Goal: Task Accomplishment & Management: Use online tool/utility

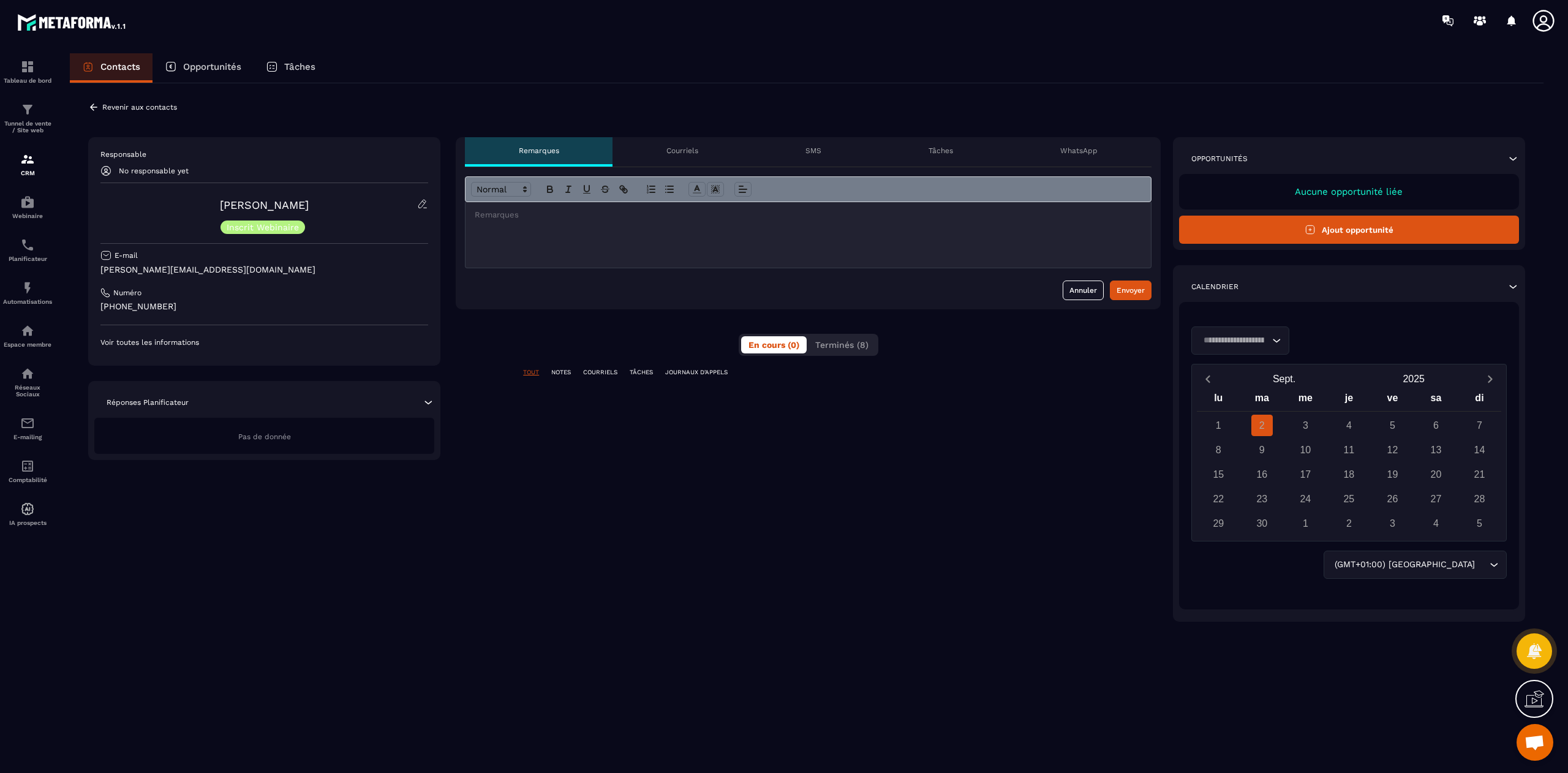
scroll to position [9427, 0]
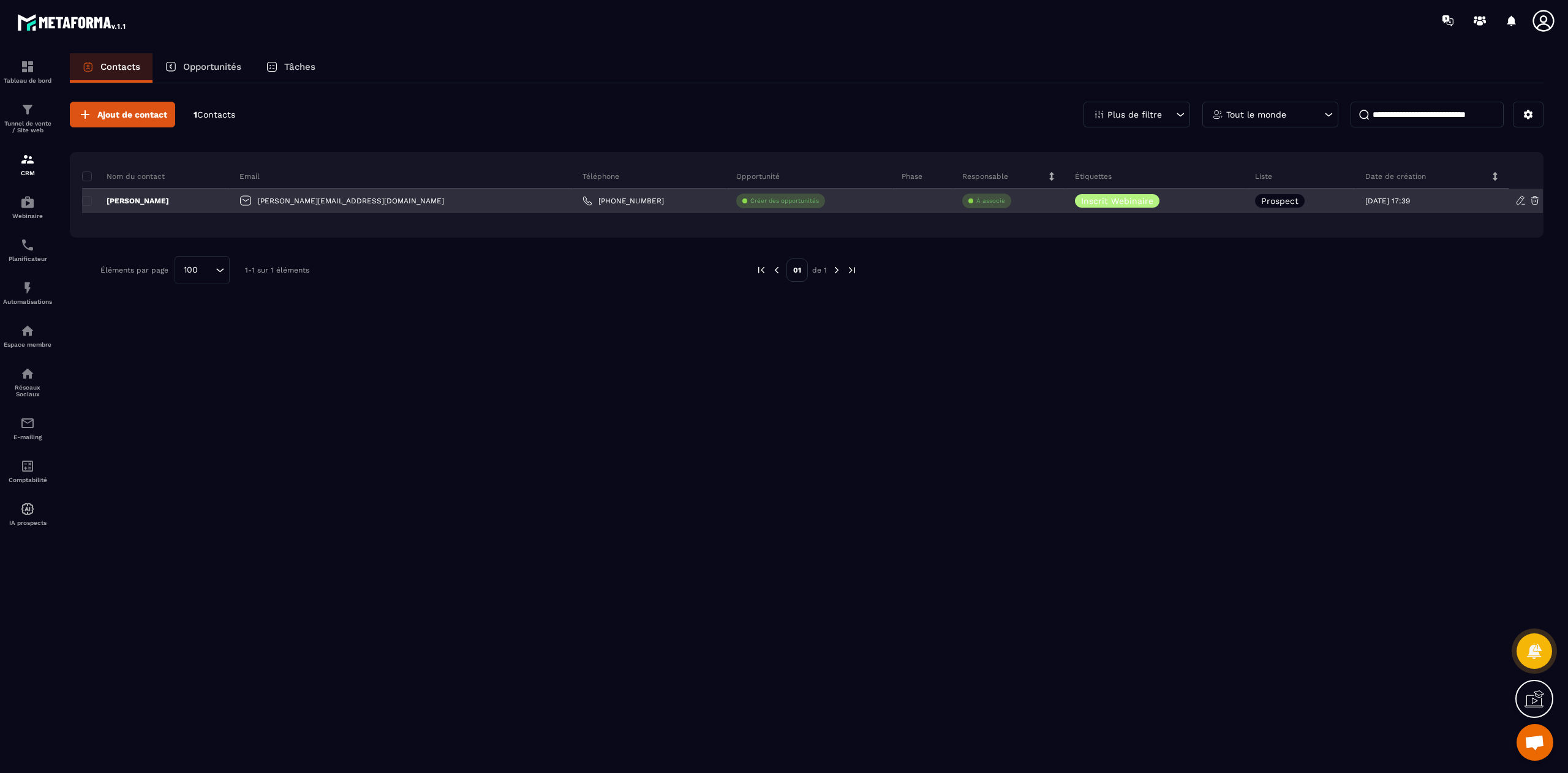
click at [1519, 203] on icon at bounding box center [1520, 200] width 11 height 11
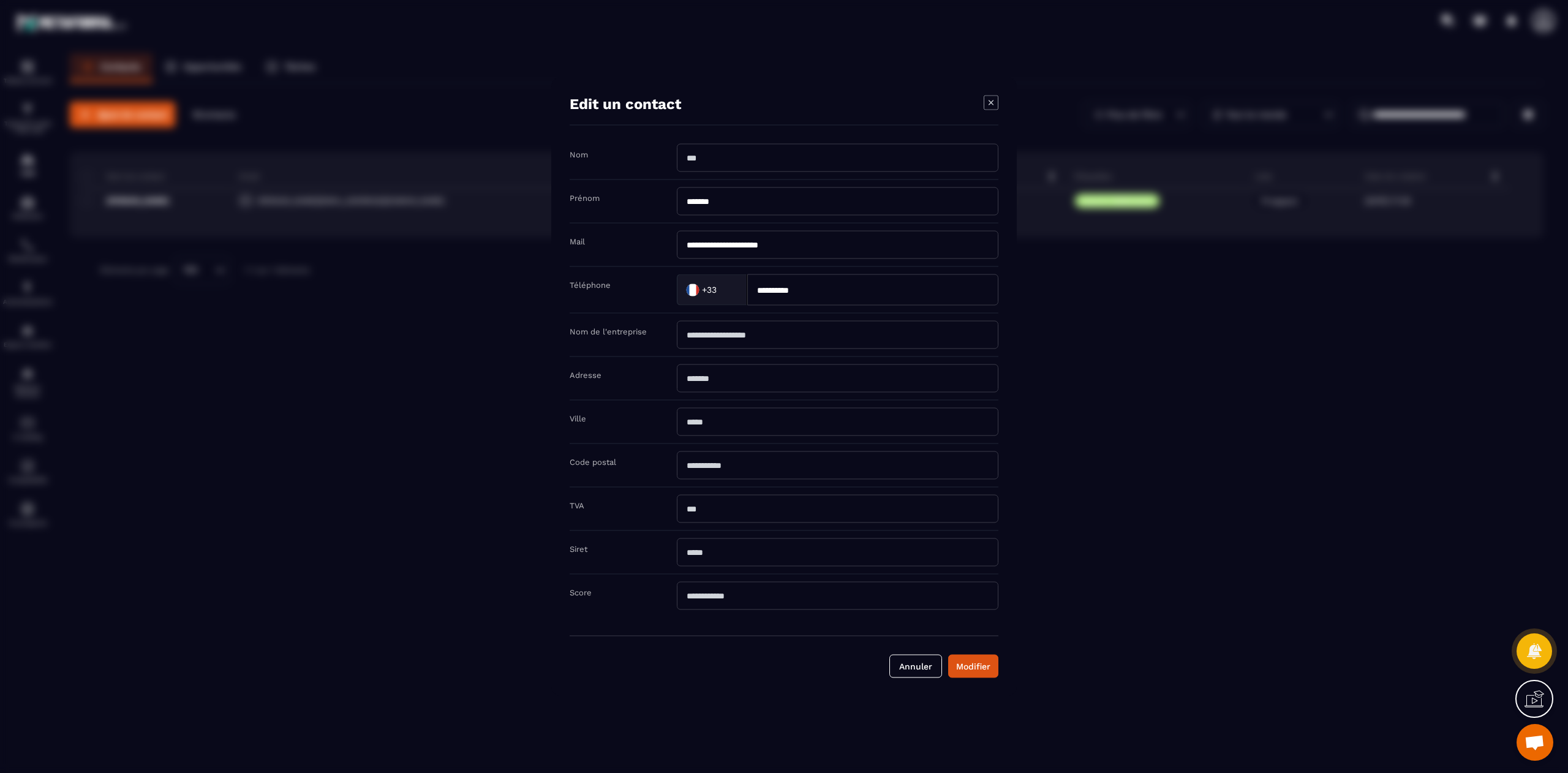
click at [738, 155] on input "Modal window" at bounding box center [837, 157] width 321 height 28
type input "*"
type input "*****"
click at [984, 678] on button "Modifier" at bounding box center [973, 667] width 50 height 23
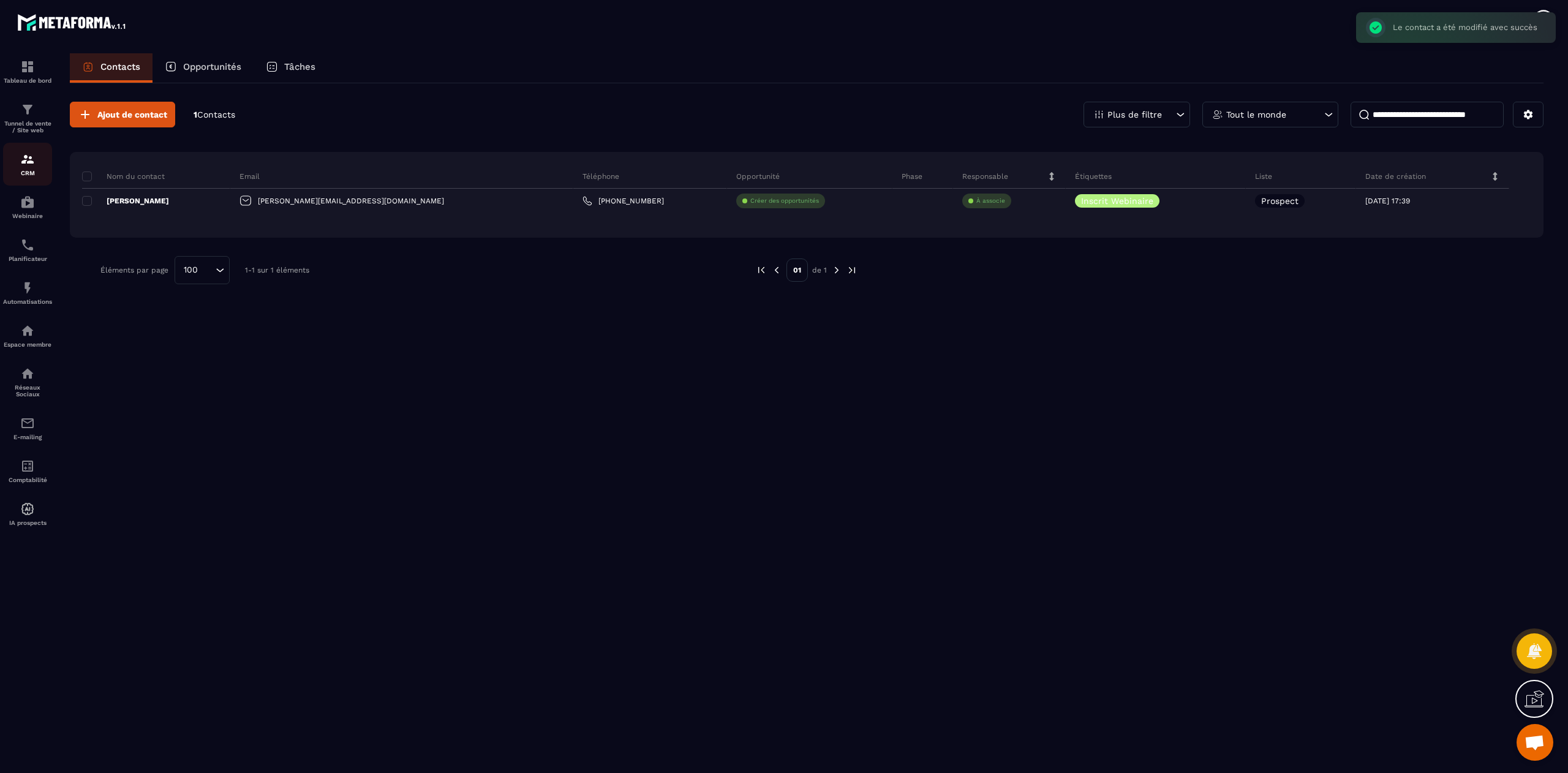
click at [26, 175] on p "CRM" at bounding box center [27, 173] width 49 height 6
click at [22, 167] on img at bounding box center [27, 159] width 14 height 14
click at [33, 101] on link "Tunnel de vente / Site web" at bounding box center [27, 117] width 49 height 50
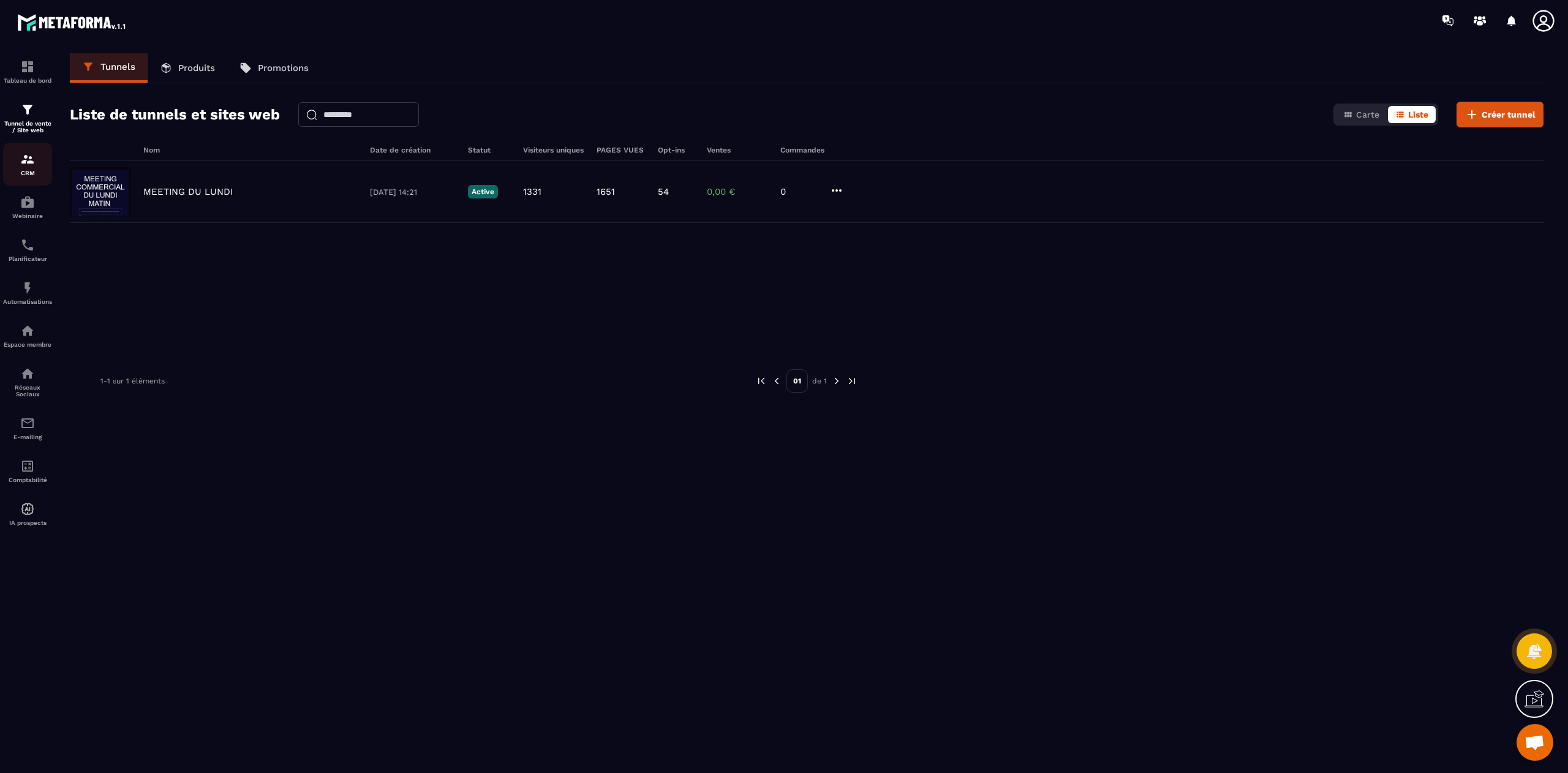
click at [28, 175] on p "CRM" at bounding box center [27, 173] width 49 height 6
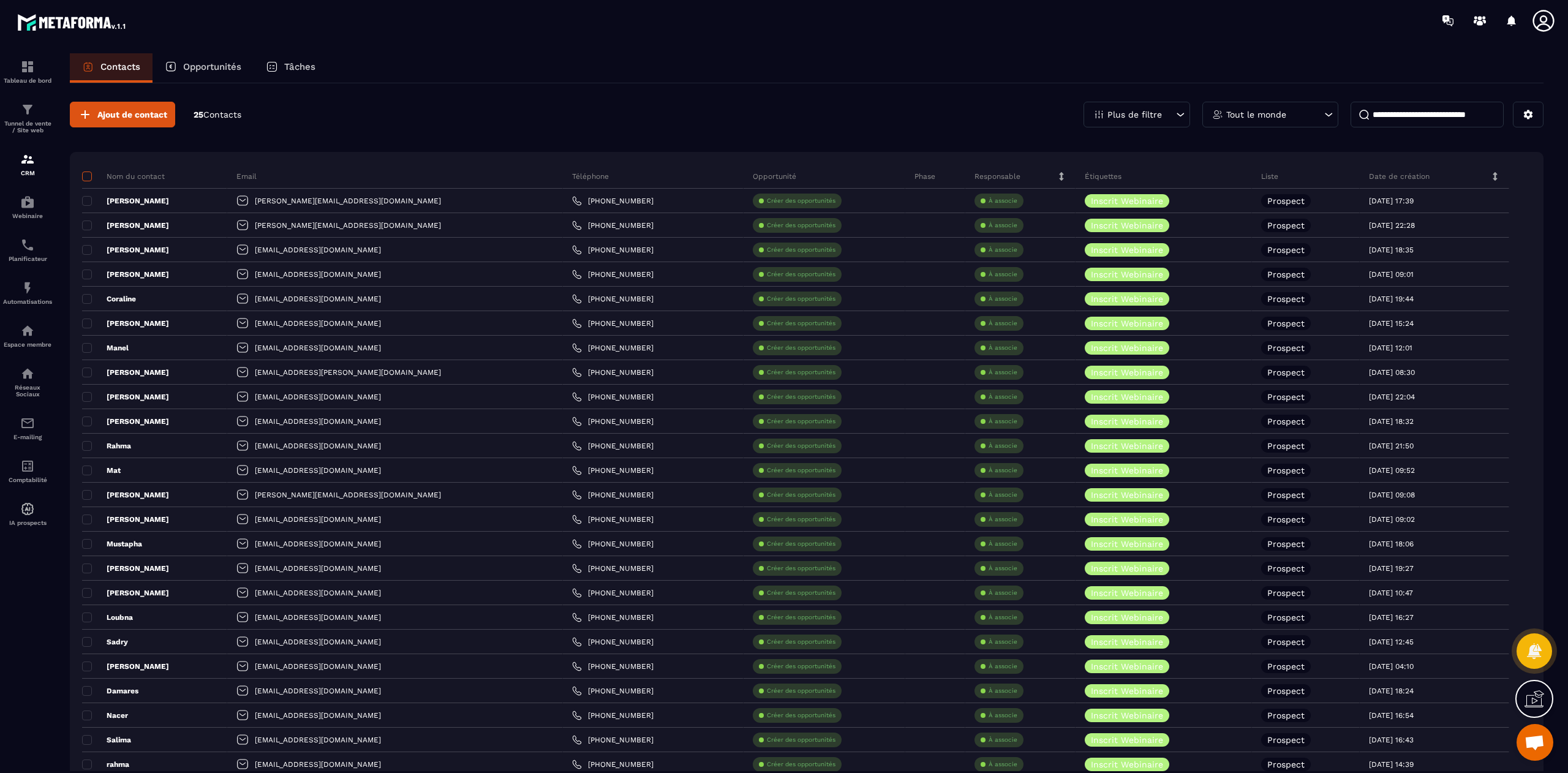
click at [89, 178] on span at bounding box center [87, 176] width 10 height 10
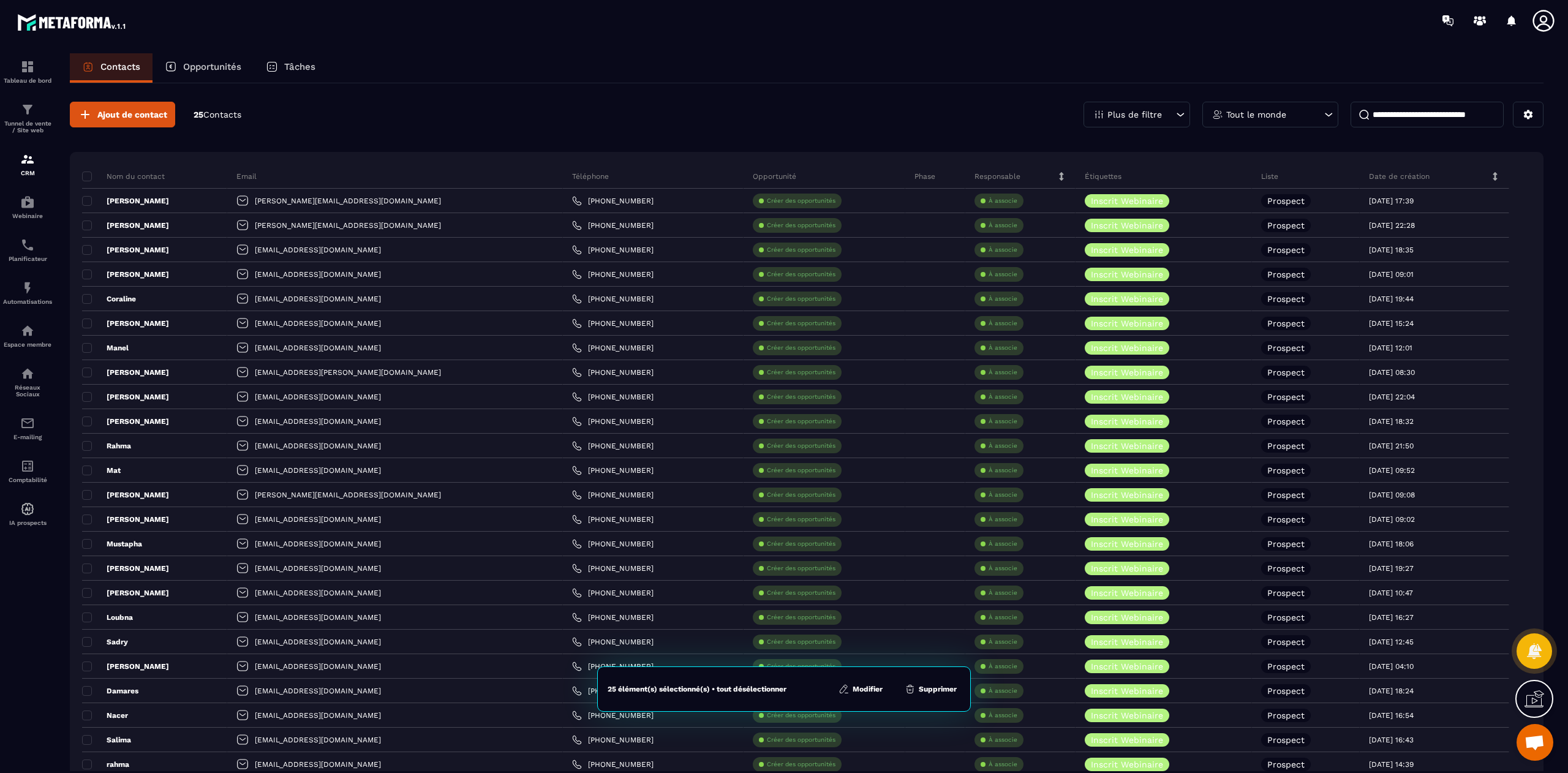
click at [867, 685] on button "Modifier" at bounding box center [861, 689] width 52 height 12
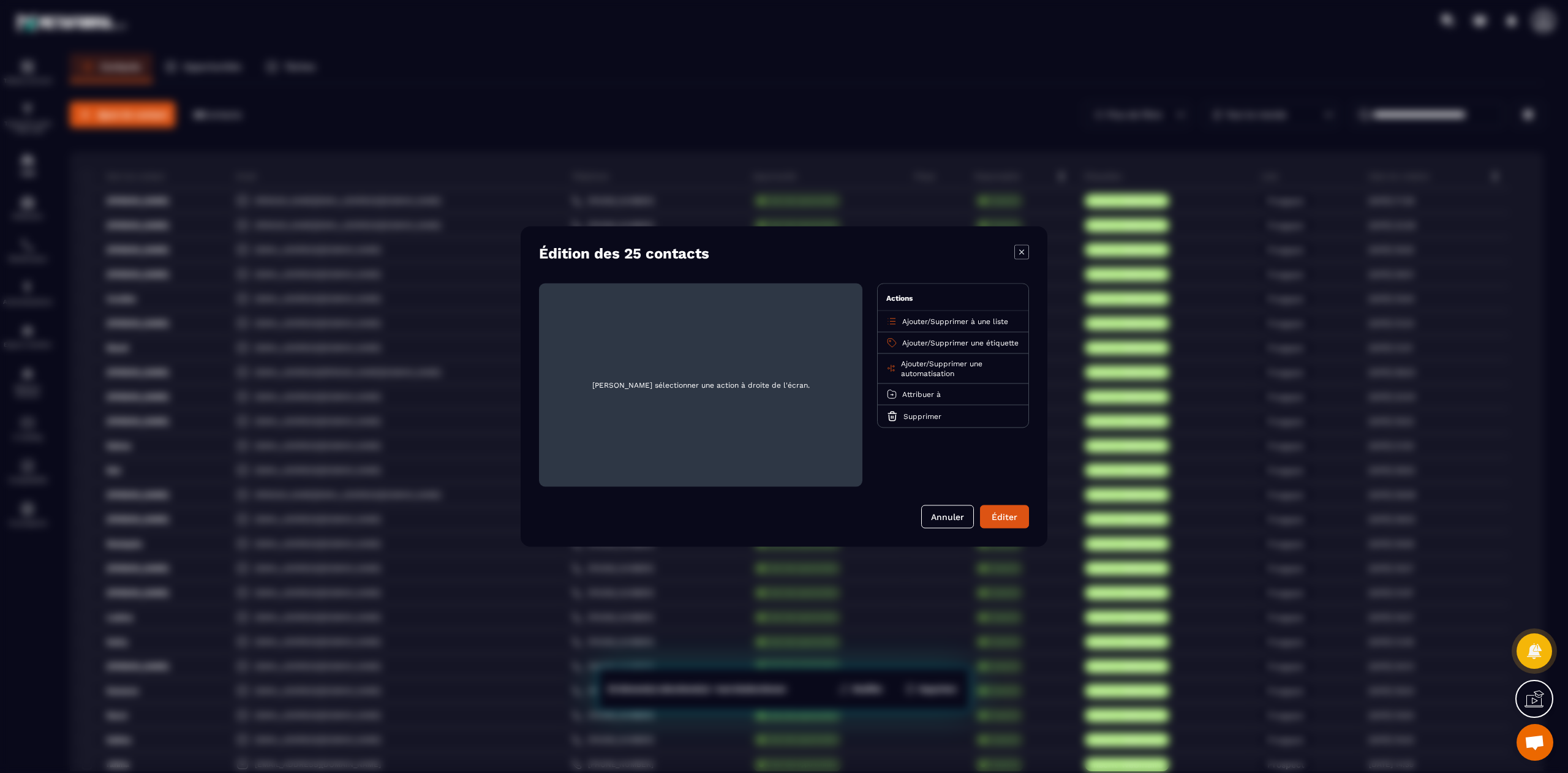
click at [953, 369] on span "Supprimer une automatisation" at bounding box center [941, 369] width 81 height 19
click at [945, 416] on p "MEETING DU LUNDI" at bounding box center [953, 412] width 108 height 12
click at [1012, 510] on button "Éditer" at bounding box center [1004, 517] width 49 height 23
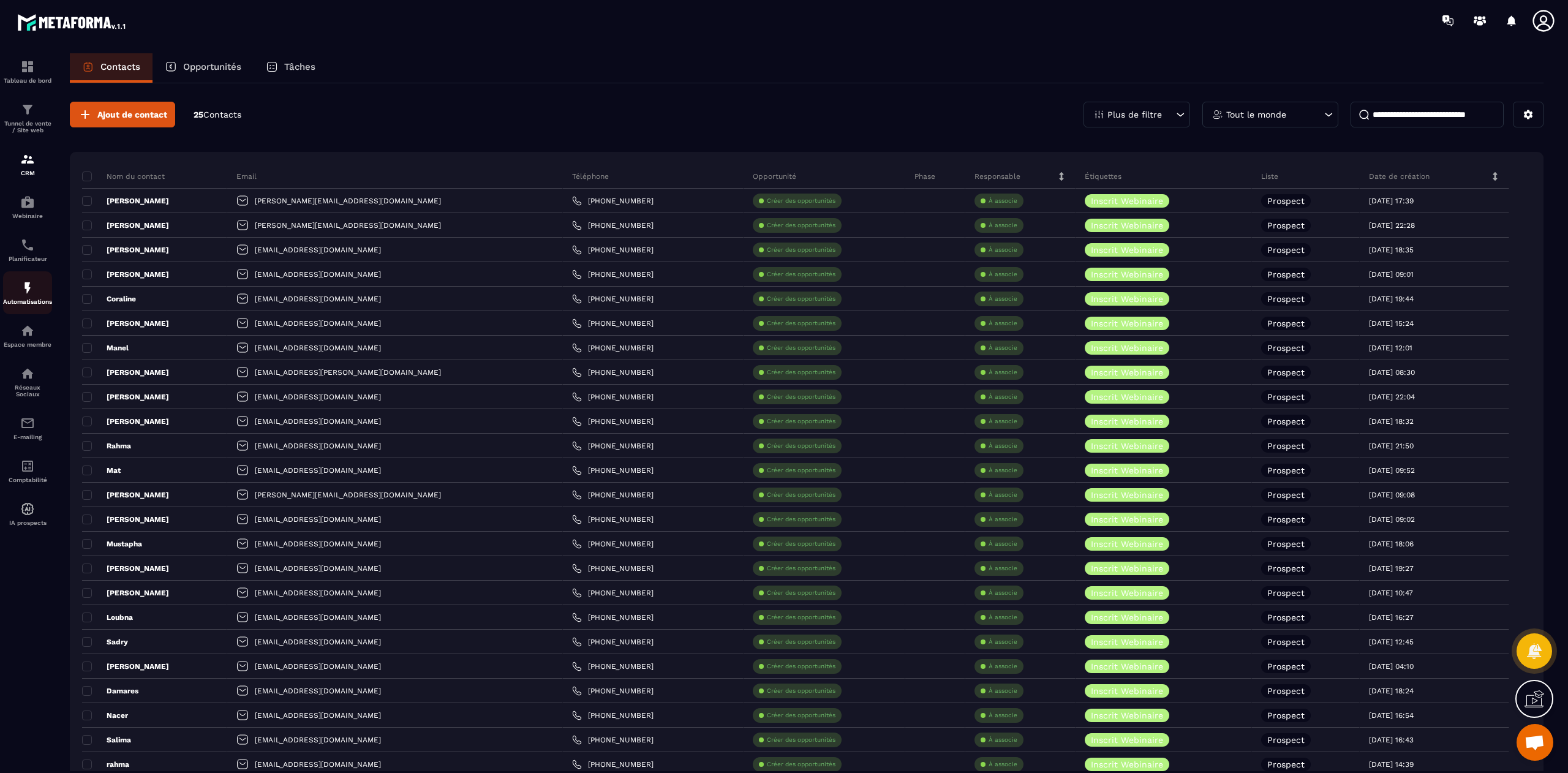
click at [31, 299] on div "Automatisations" at bounding box center [27, 293] width 49 height 24
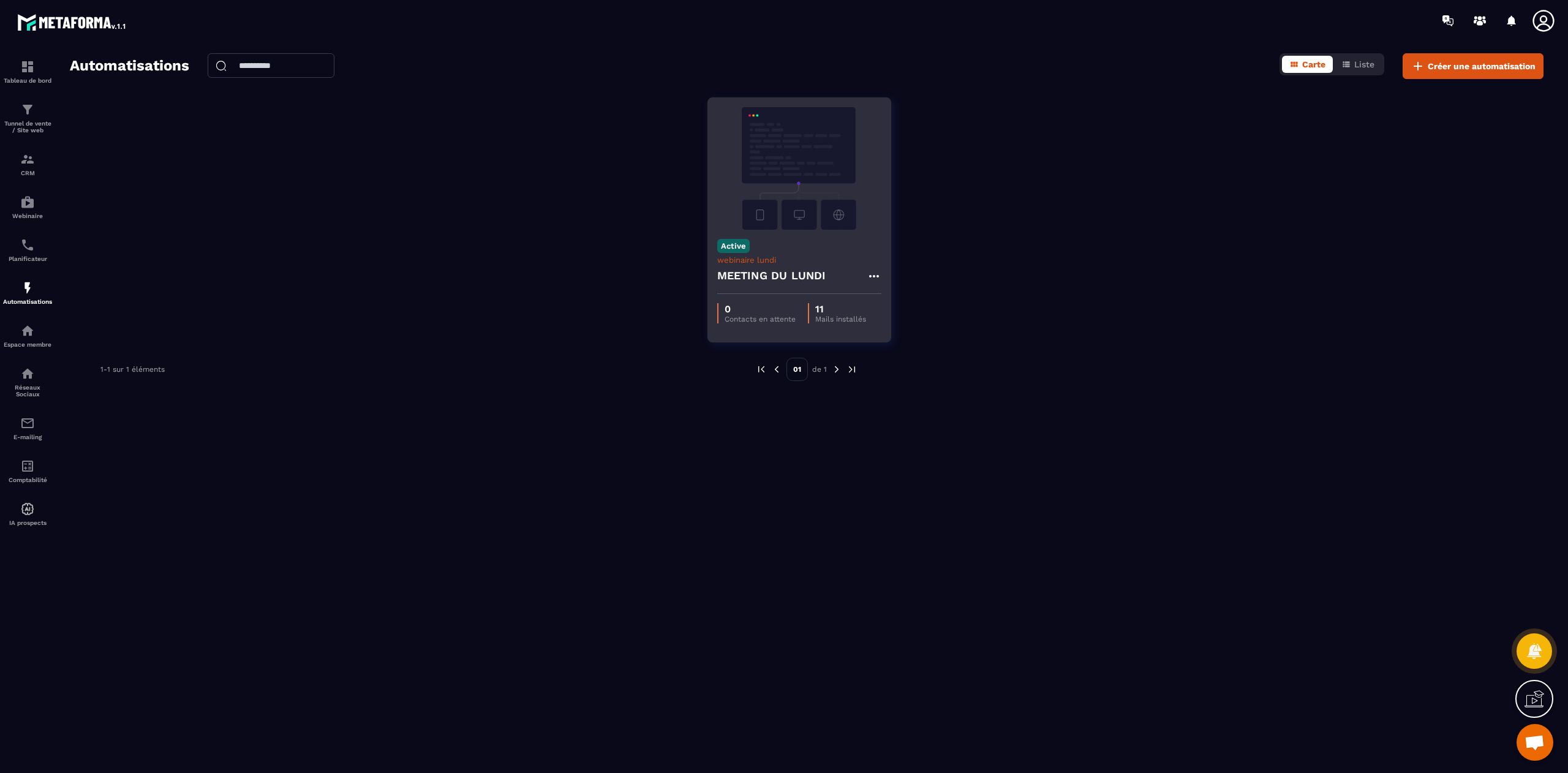
click at [823, 223] on img at bounding box center [799, 168] width 164 height 122
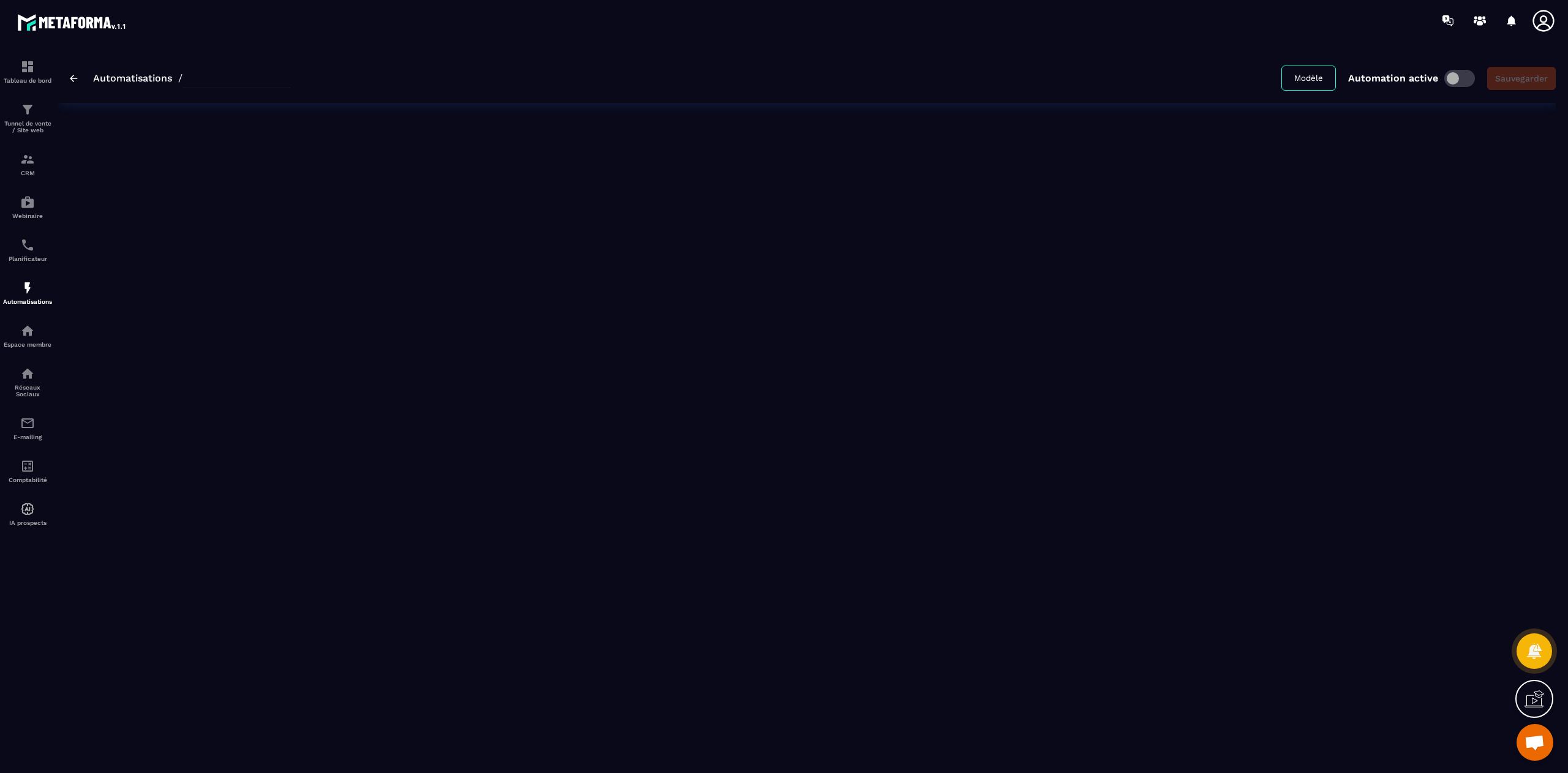
type input "**********"
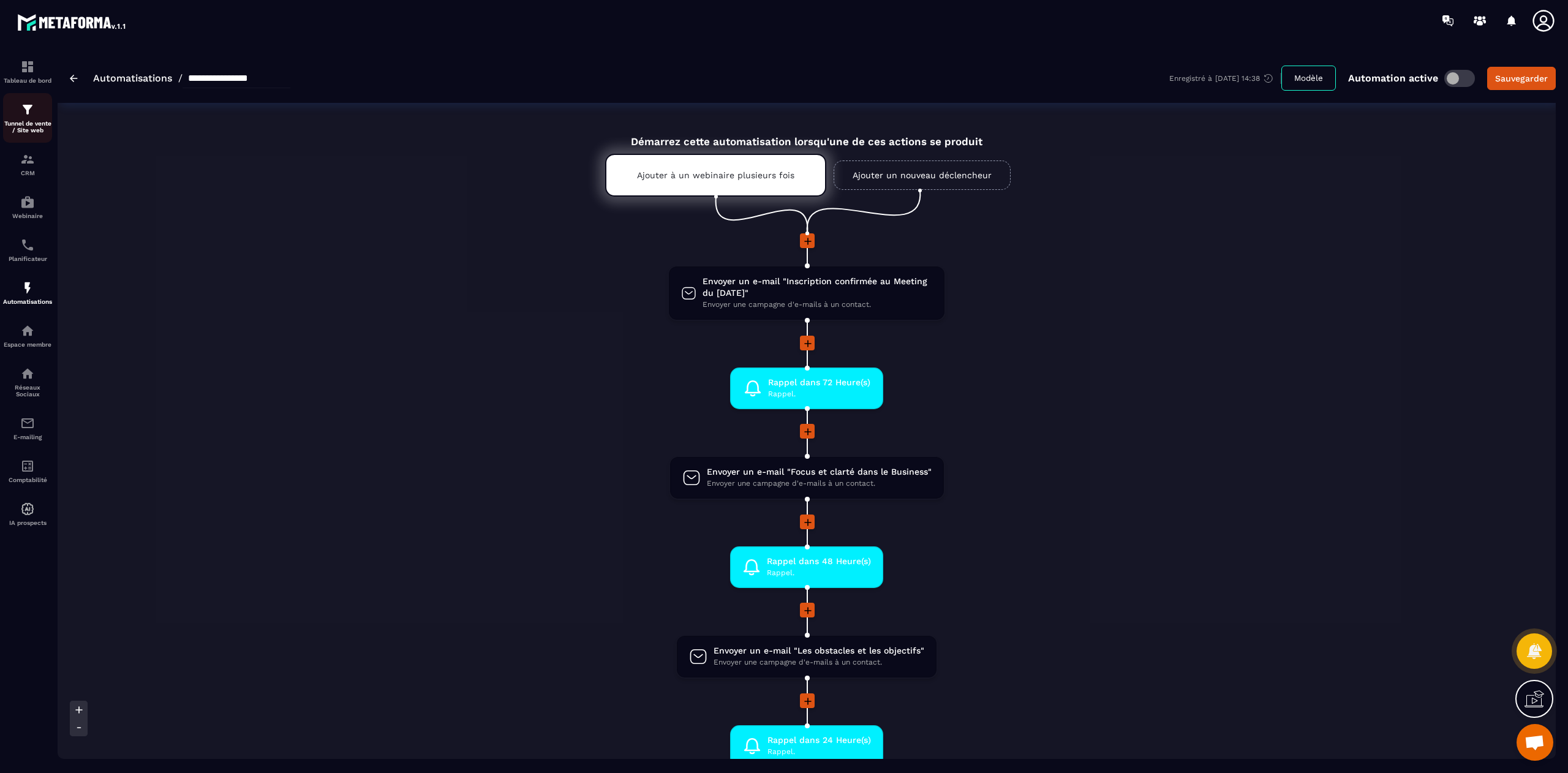
click at [26, 124] on p "Tunnel de vente / Site web" at bounding box center [27, 127] width 49 height 14
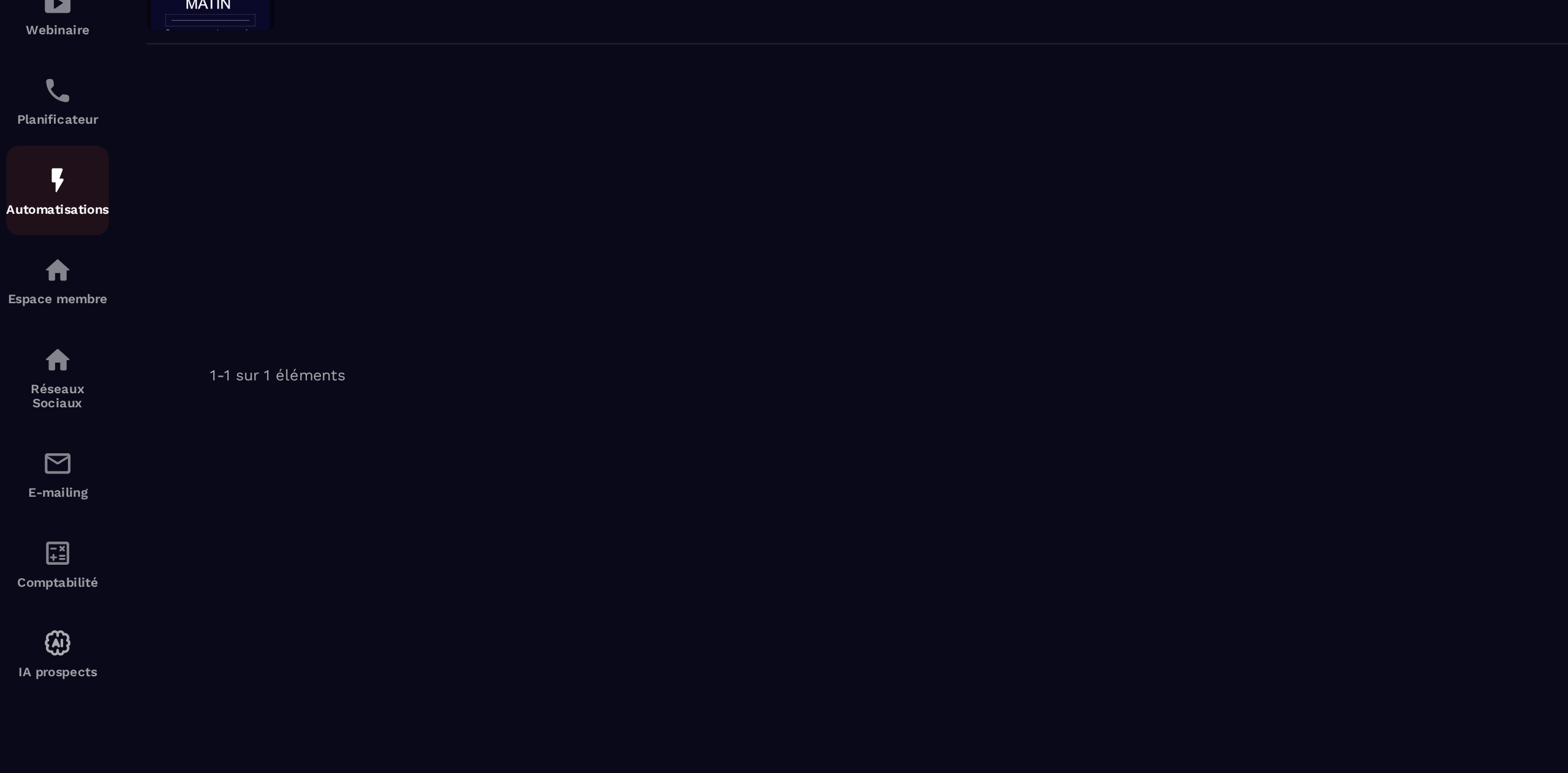
click at [19, 298] on div "Automatisations" at bounding box center [27, 293] width 49 height 24
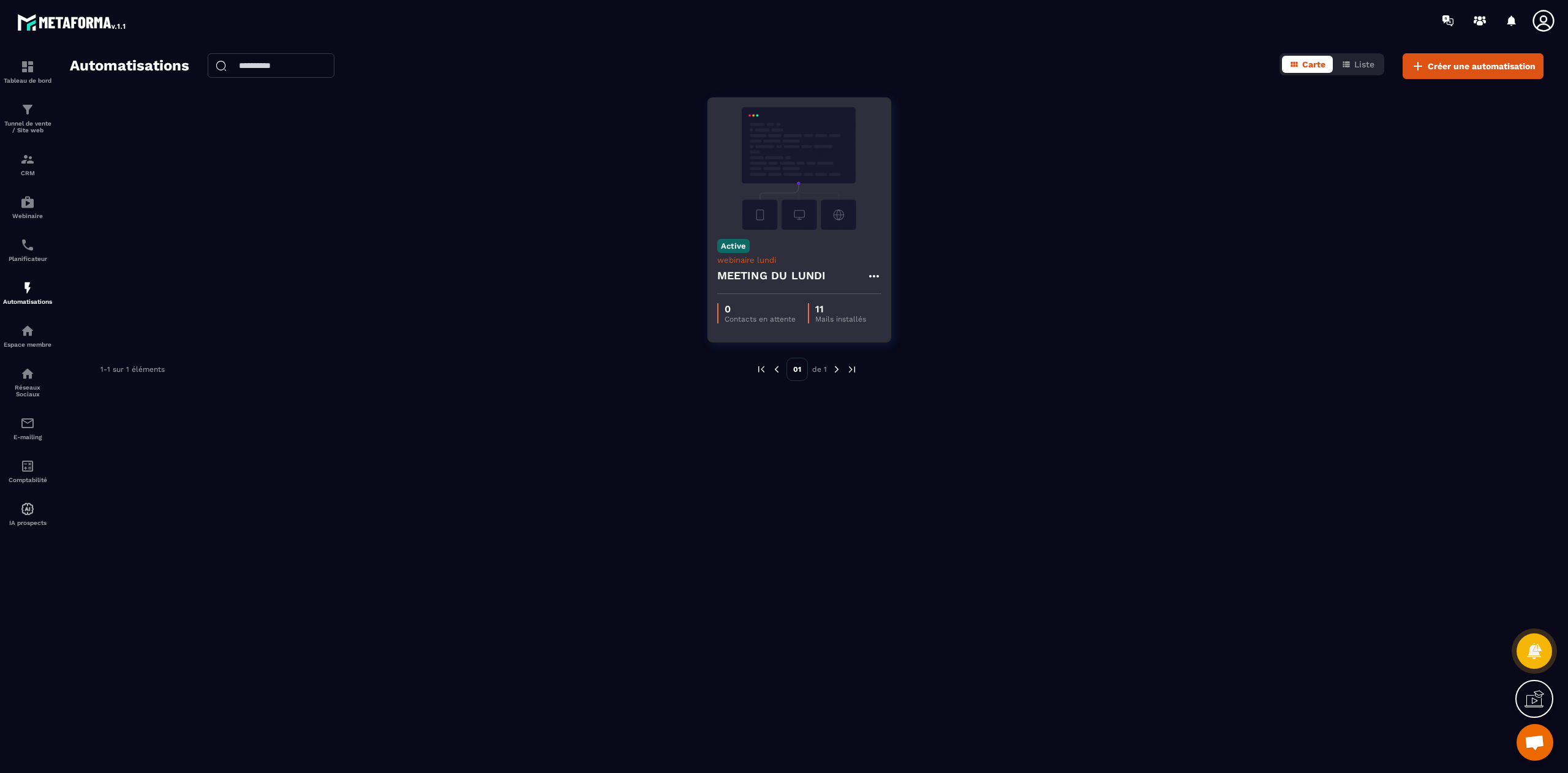
click at [808, 212] on img at bounding box center [799, 168] width 164 height 122
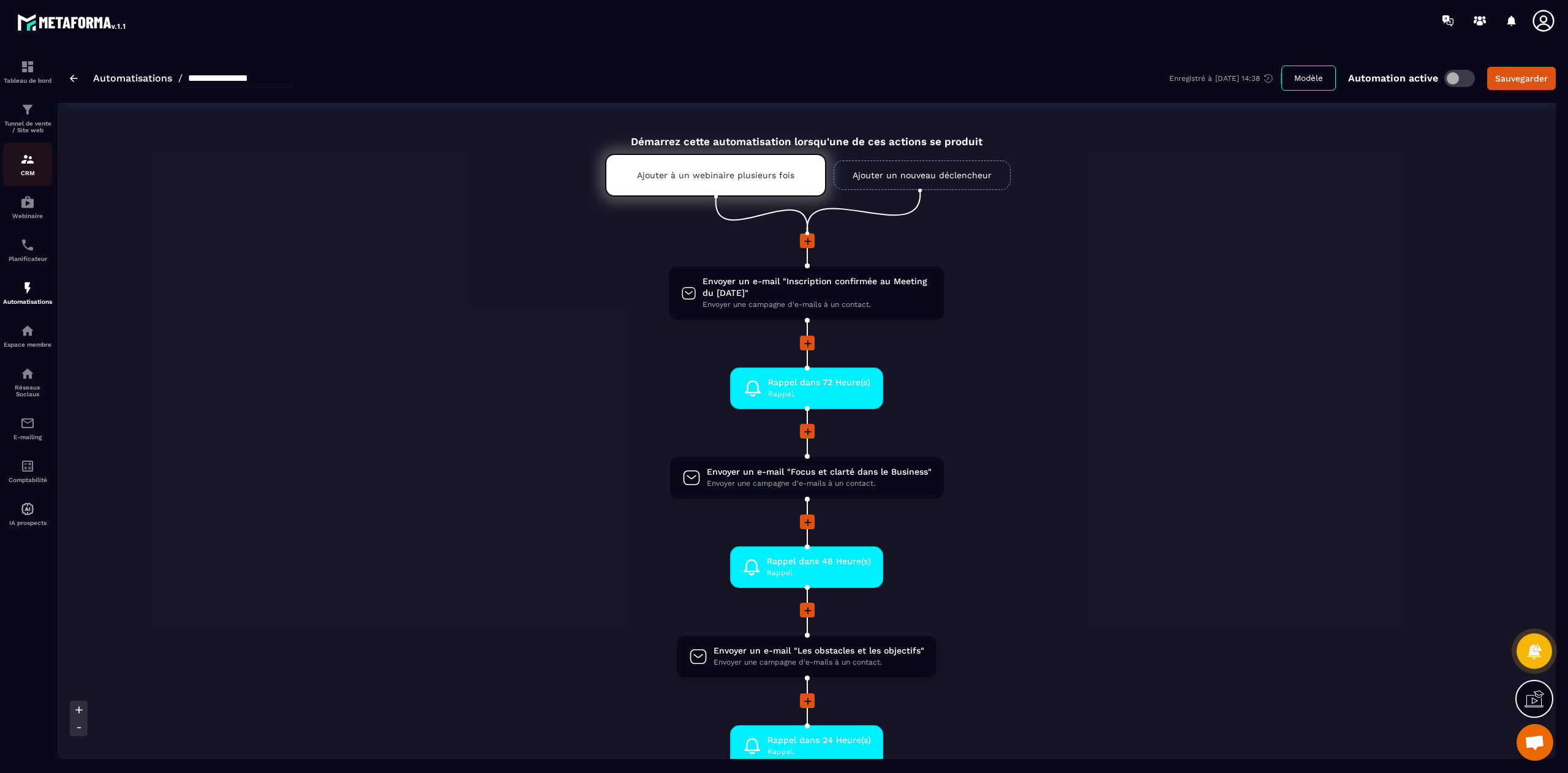
click at [28, 175] on p "CRM" at bounding box center [27, 173] width 49 height 6
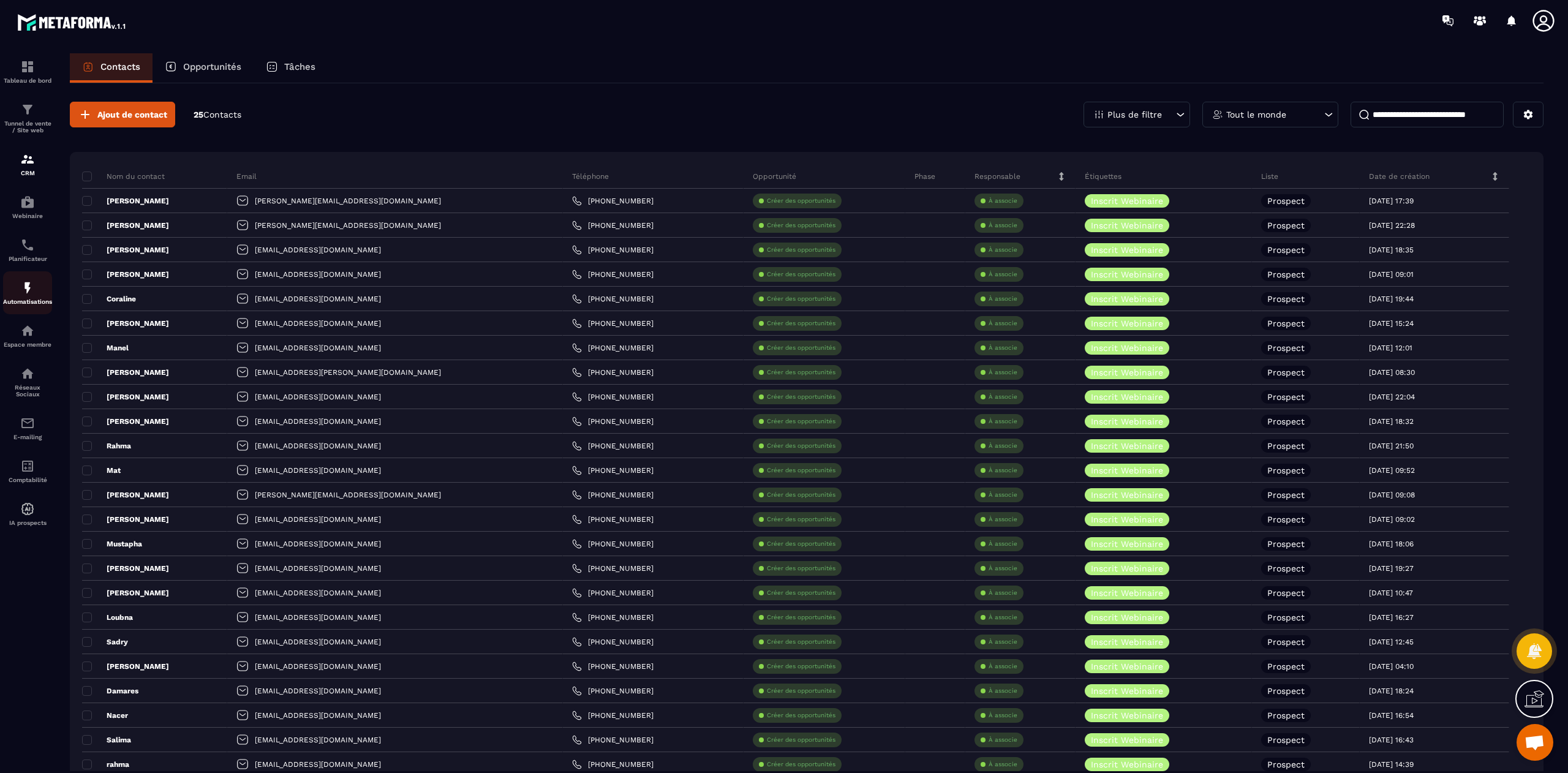
click at [35, 314] on link "Automatisations" at bounding box center [27, 293] width 49 height 43
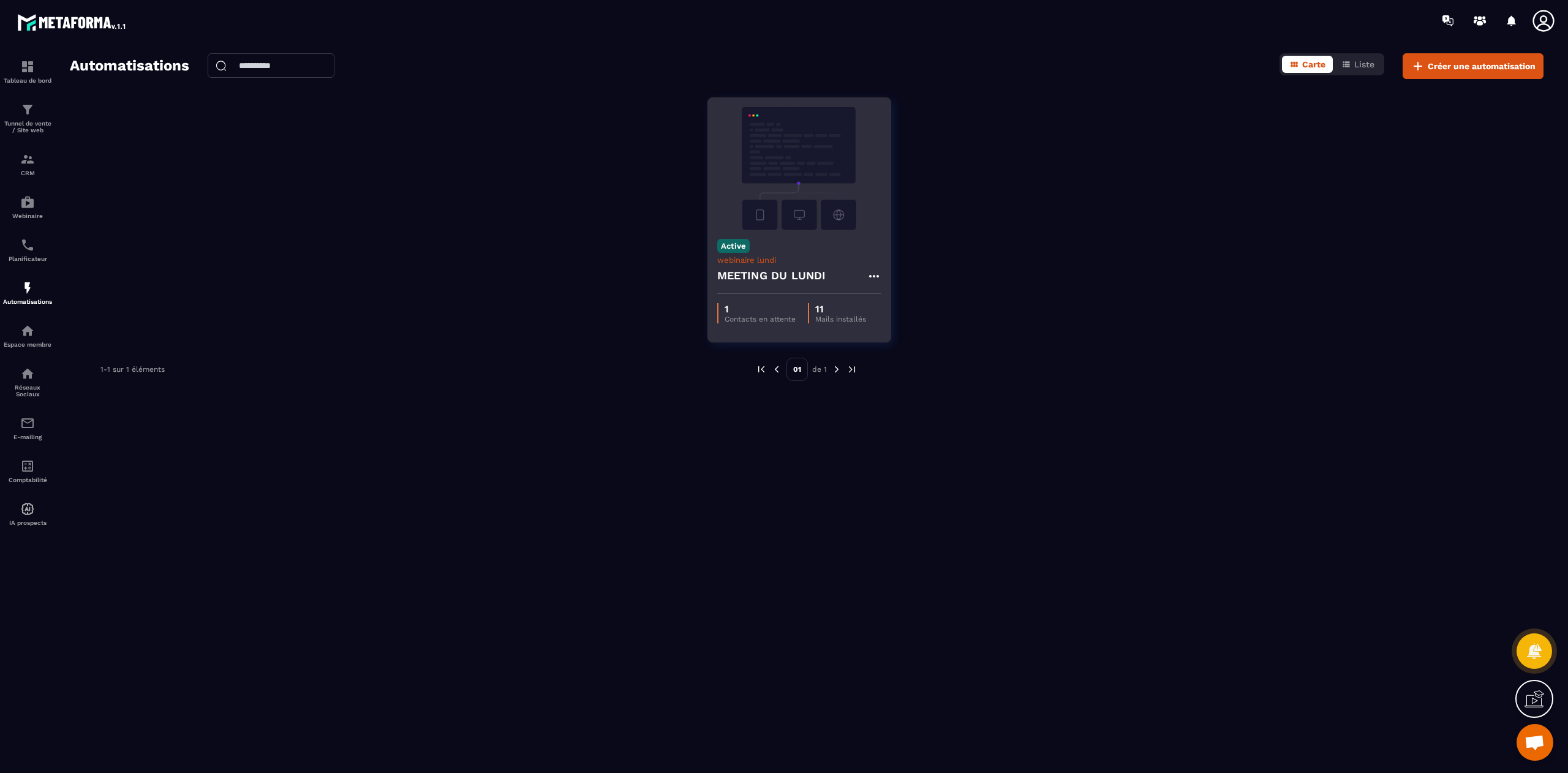
click at [820, 201] on img at bounding box center [799, 168] width 164 height 122
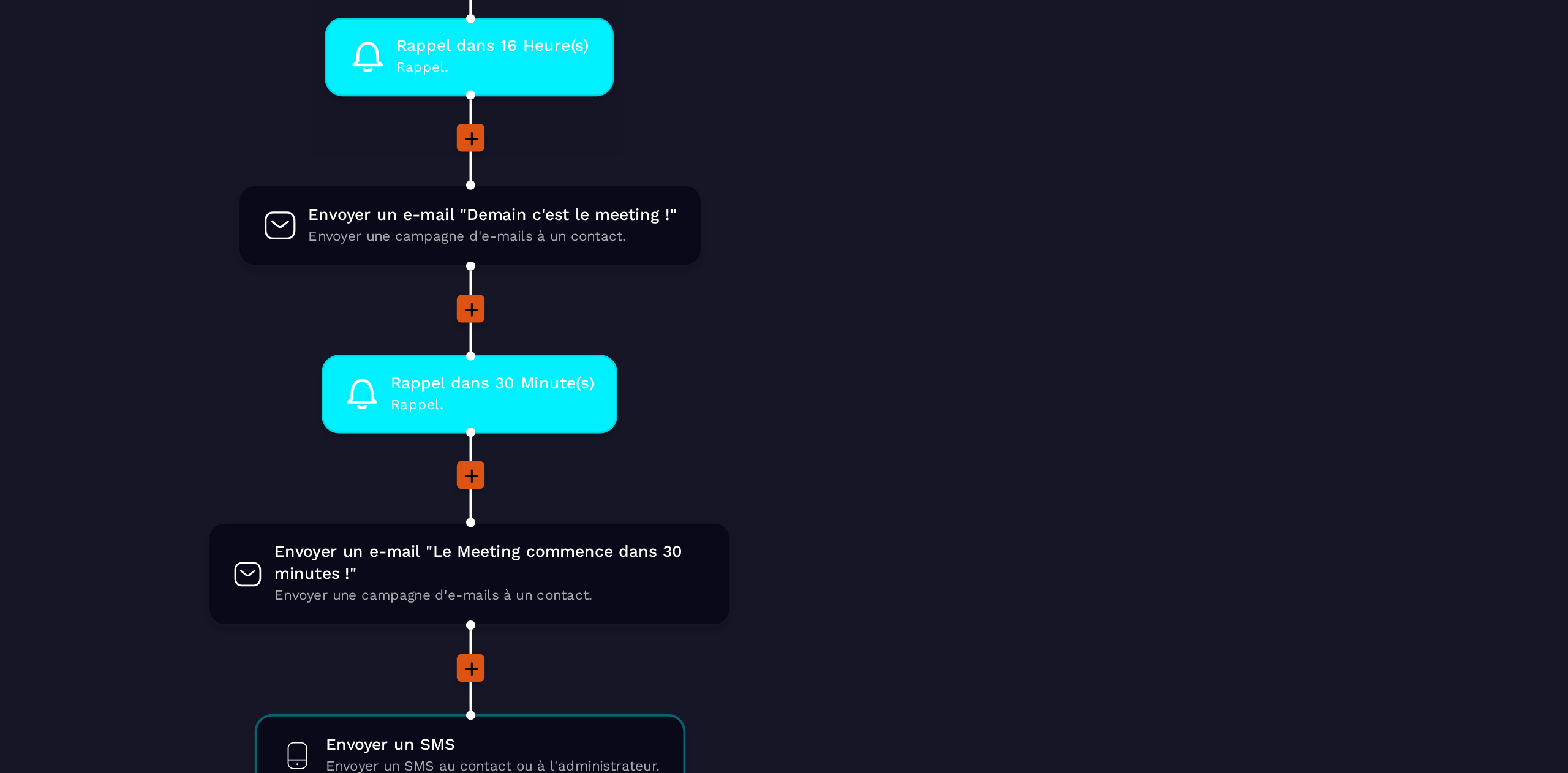
scroll to position [738, 0]
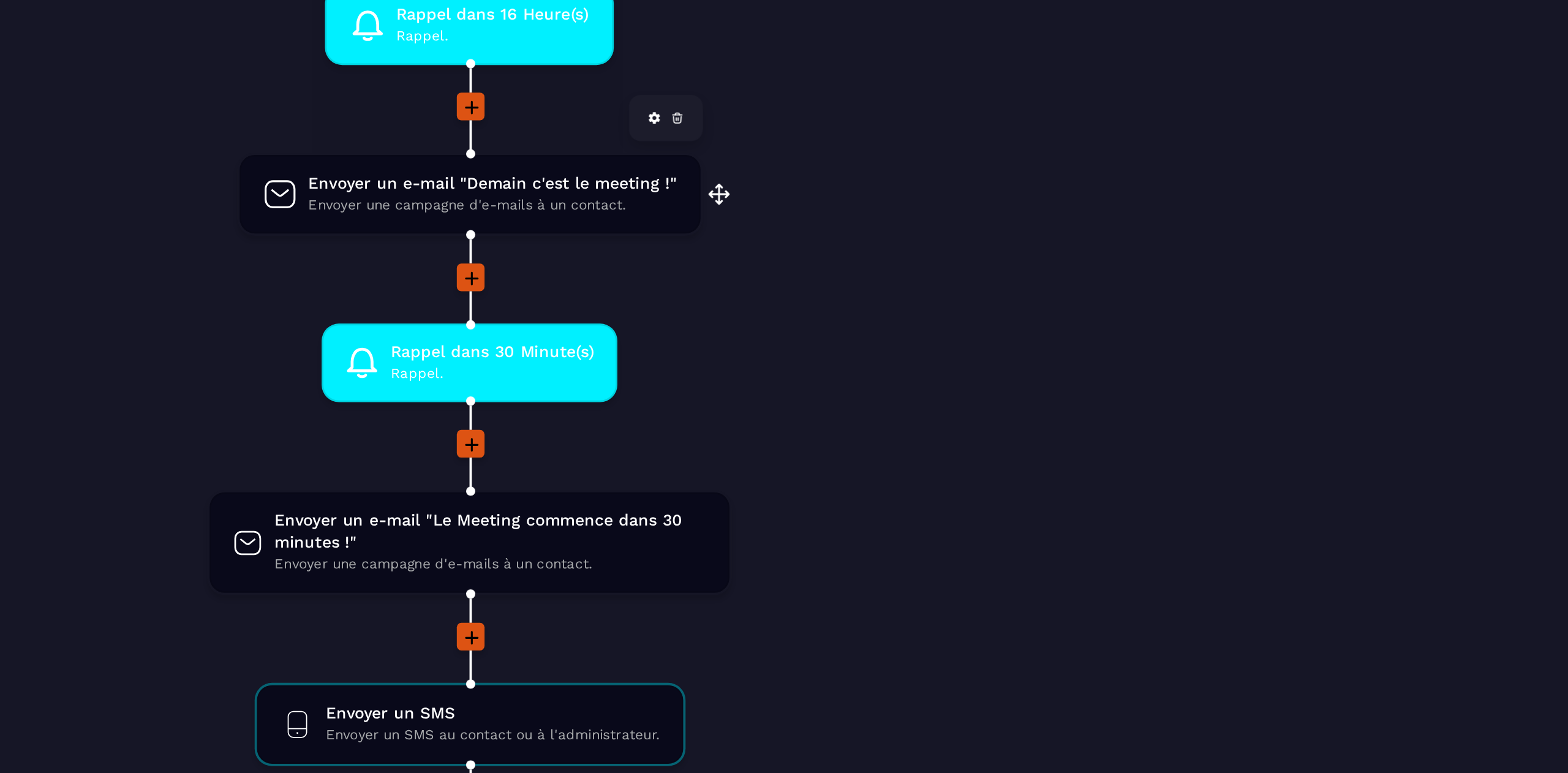
click at [838, 276] on span "Envoyer une campagne d'e-mails à un contact." at bounding box center [819, 282] width 196 height 12
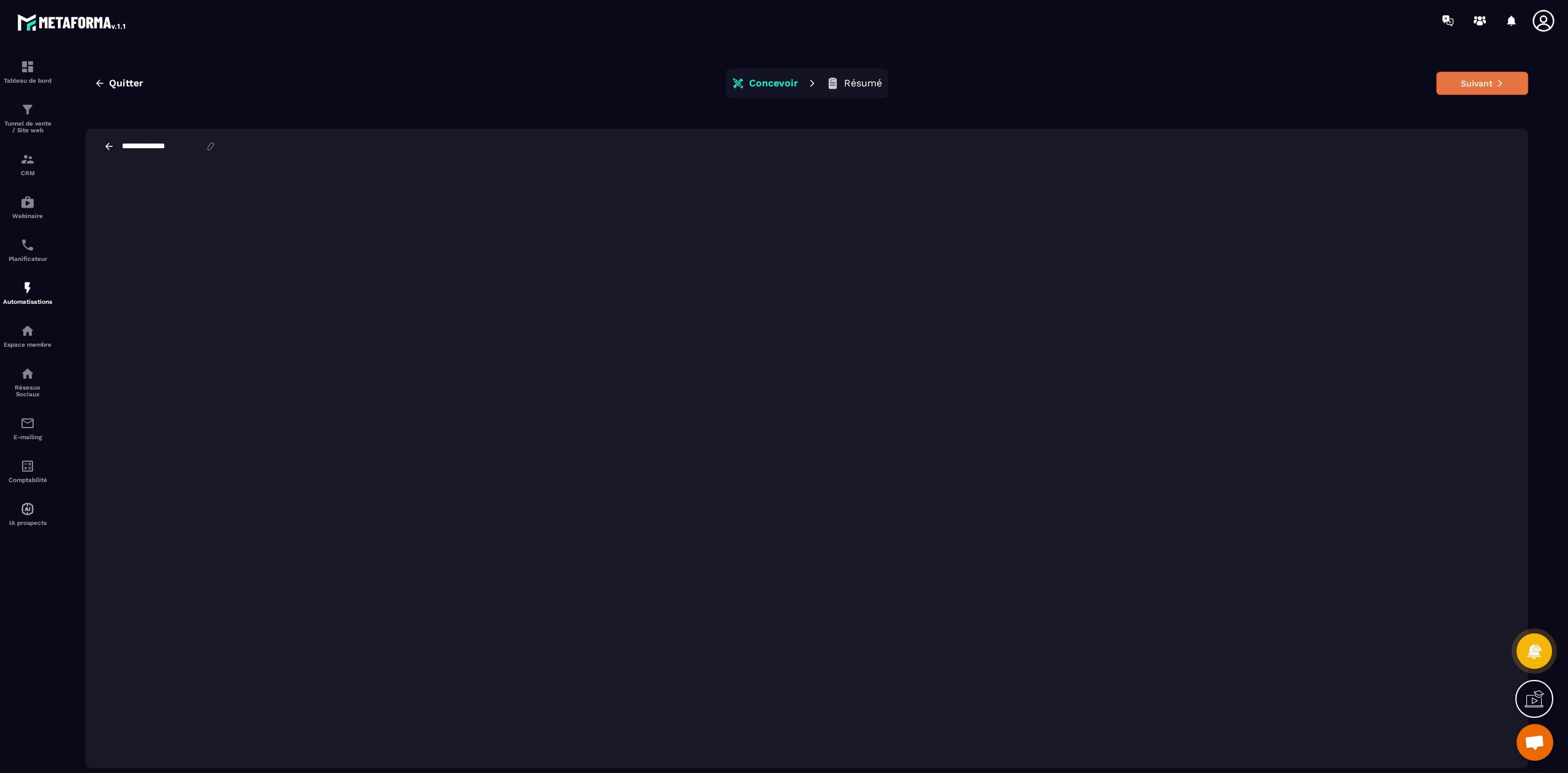
click at [1514, 82] on button "Suivant" at bounding box center [1482, 83] width 92 height 23
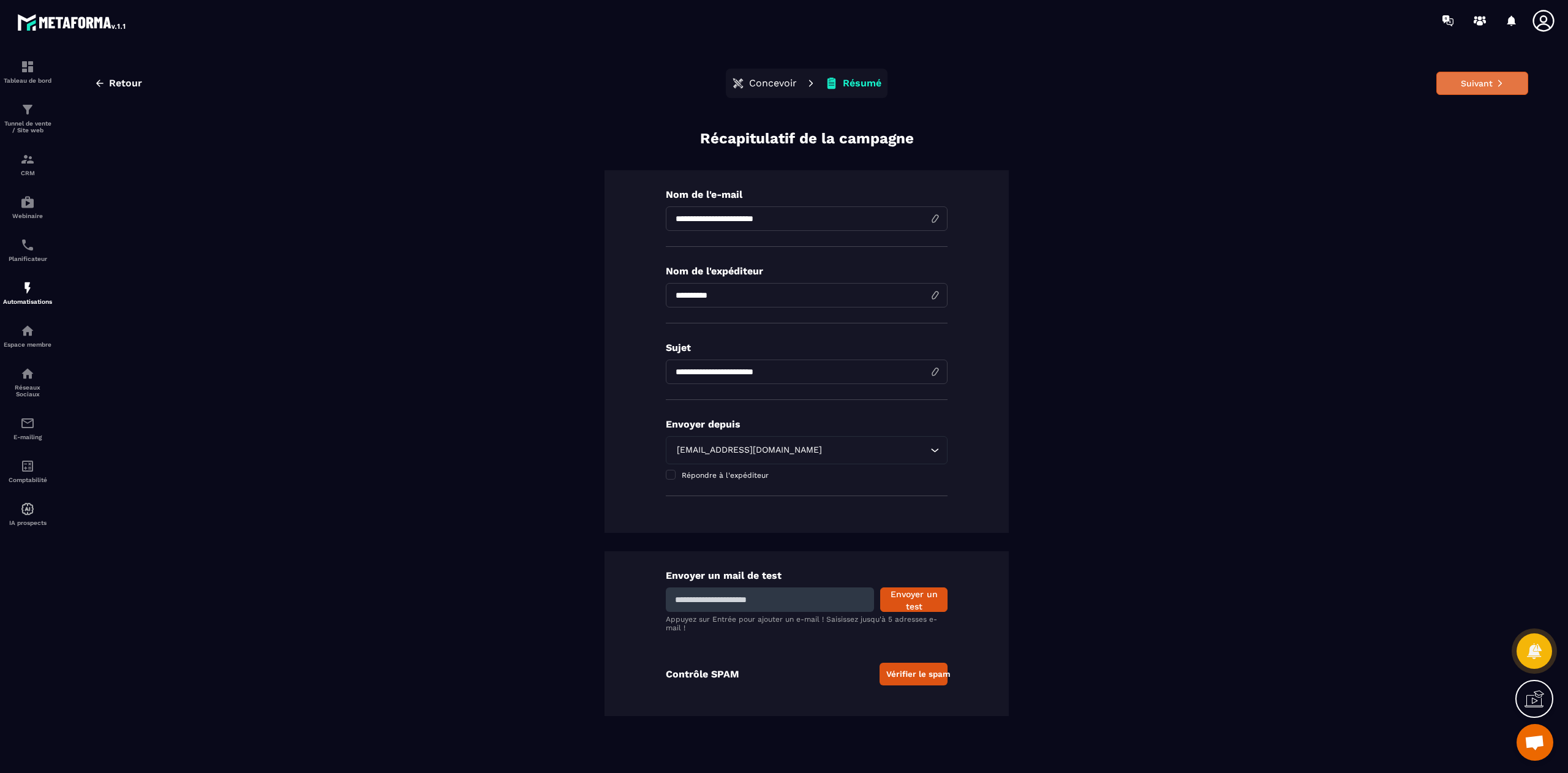
click at [1485, 92] on button "Suivant" at bounding box center [1482, 83] width 92 height 23
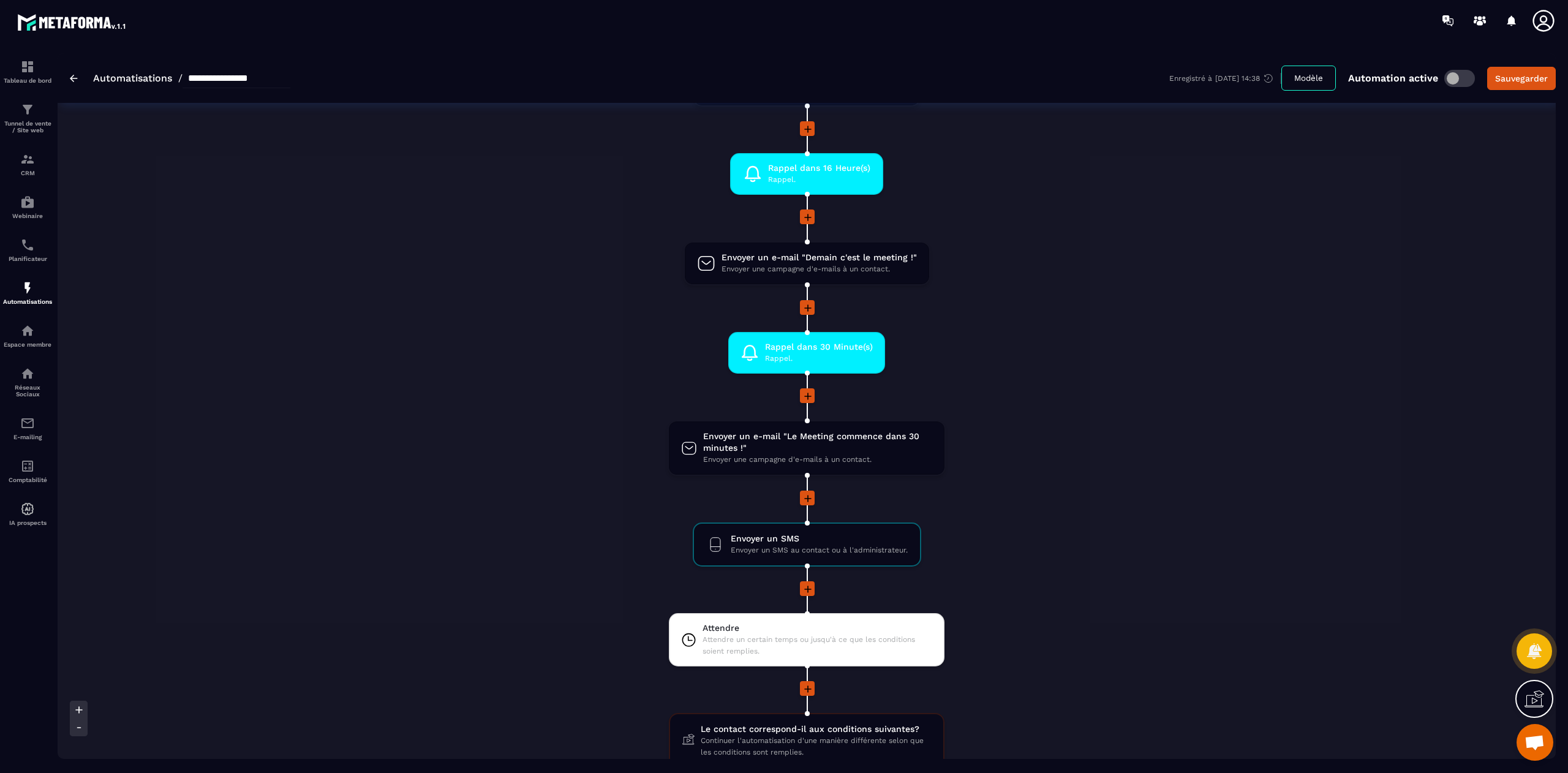
scroll to position [752, 0]
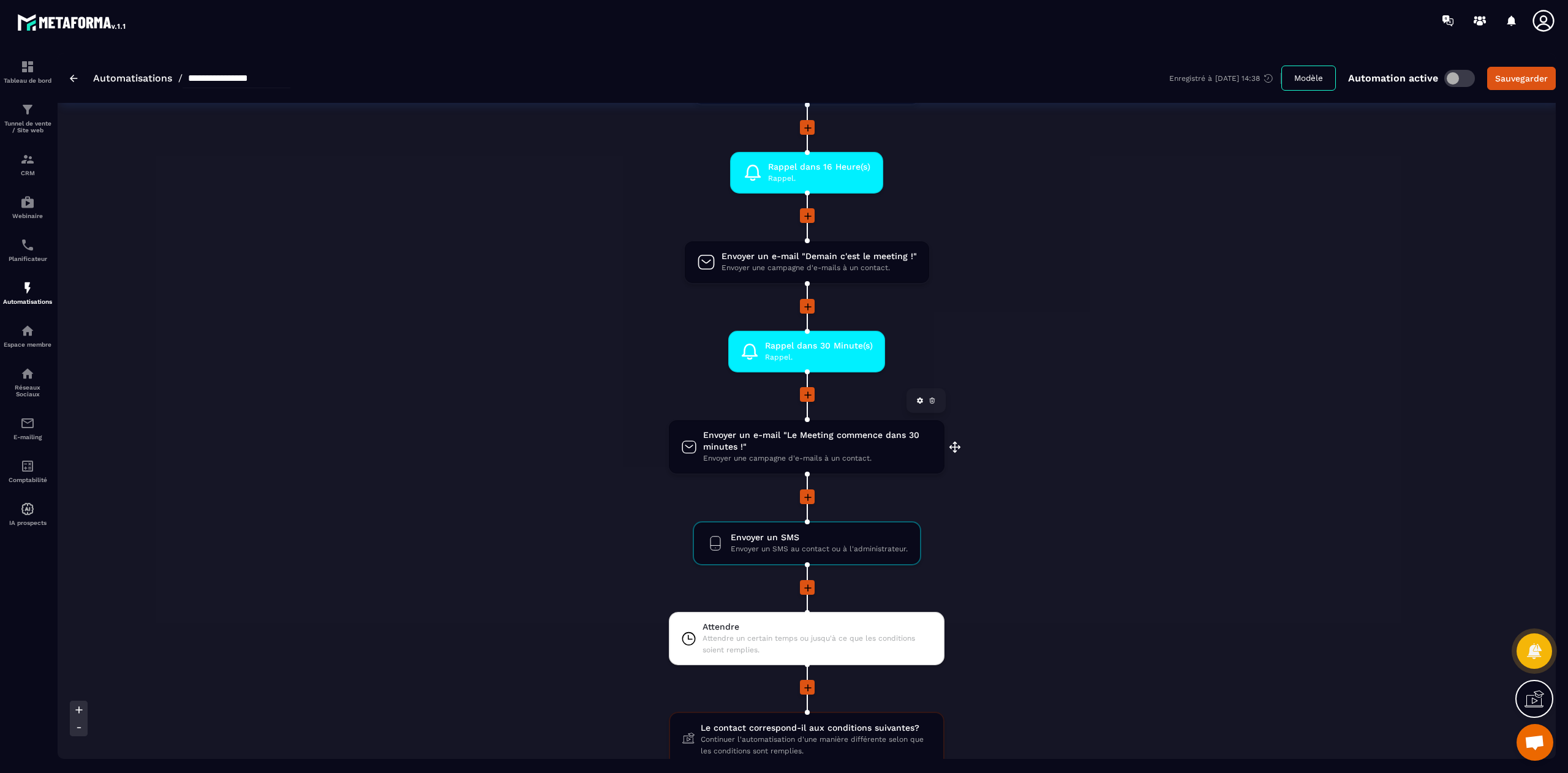
click at [791, 440] on span "Envoyer un e-mail "Le Meeting commence dans 30 minutes !"" at bounding box center [817, 441] width 229 height 23
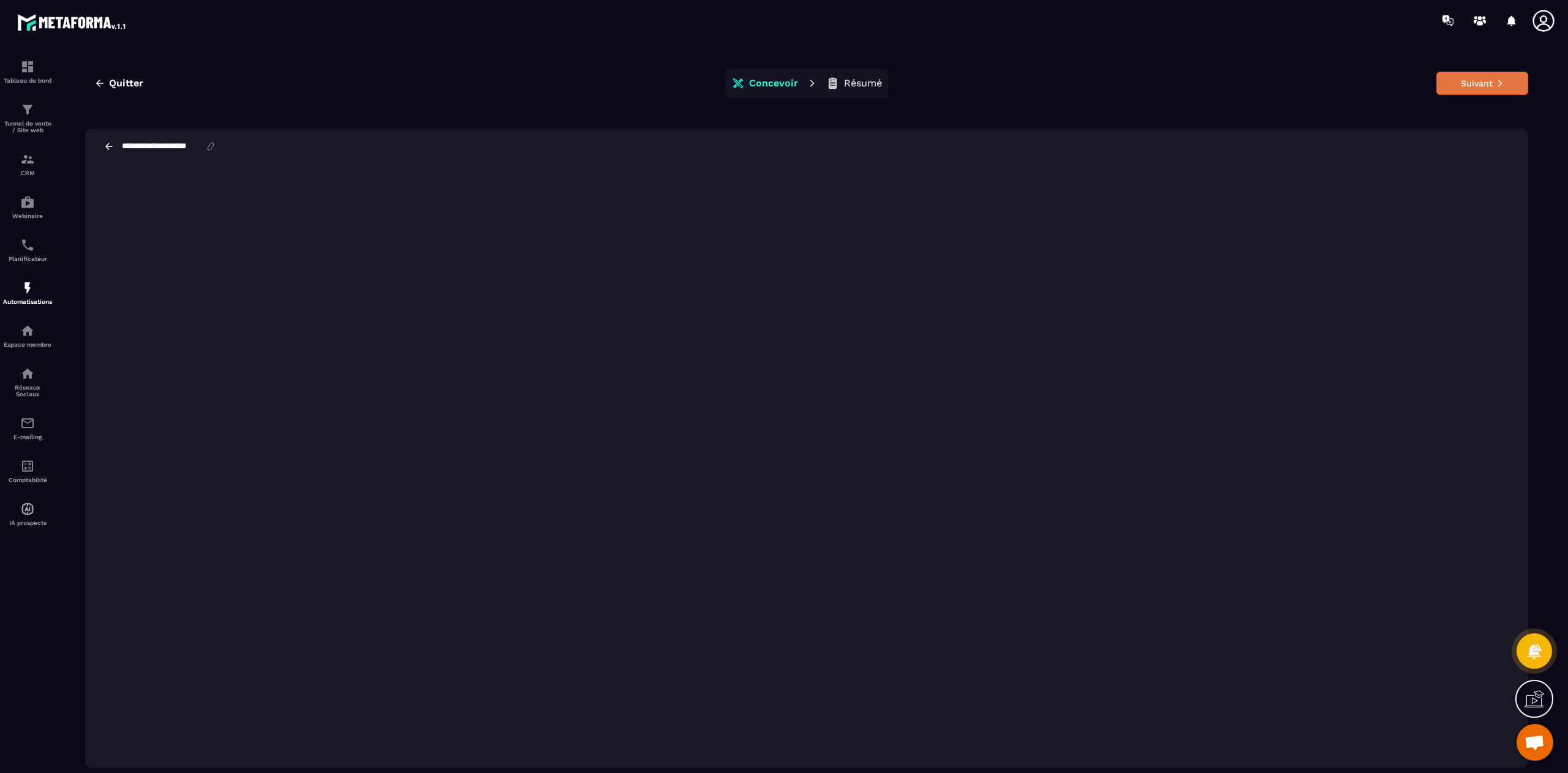
click at [1470, 87] on button "Suivant" at bounding box center [1482, 83] width 92 height 23
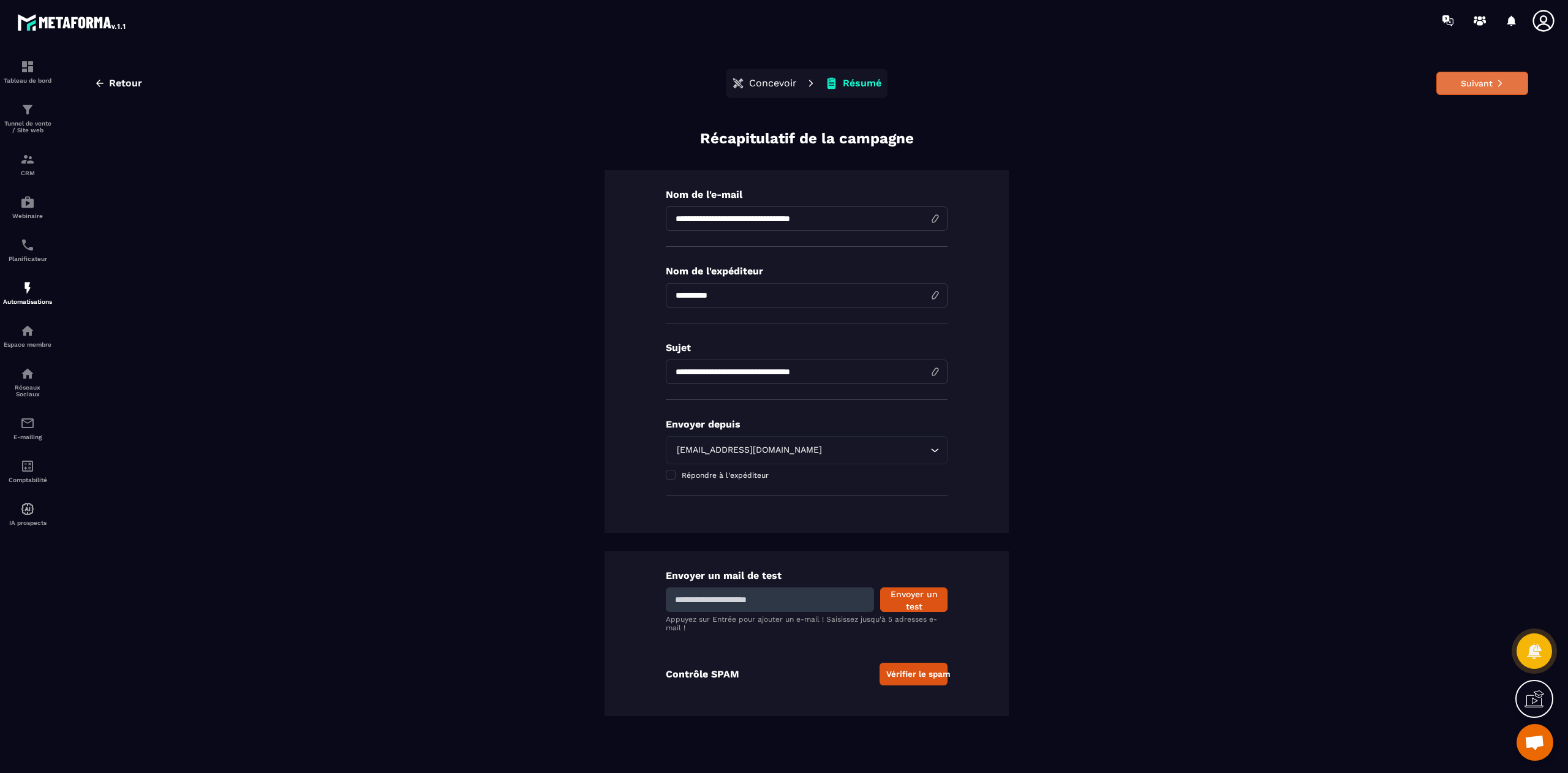
click at [1464, 77] on button "Suivant" at bounding box center [1482, 83] width 92 height 23
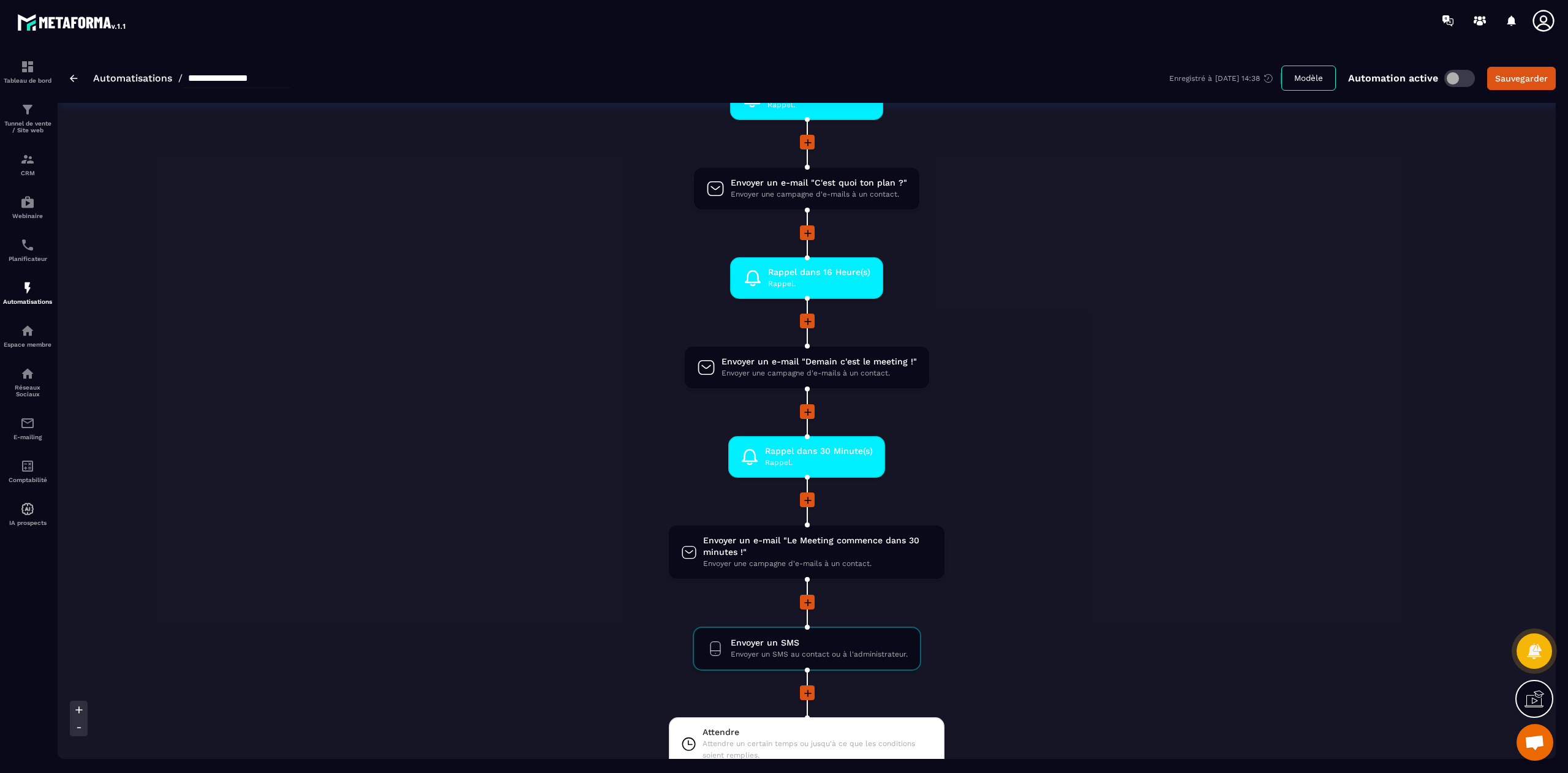
scroll to position [664, 0]
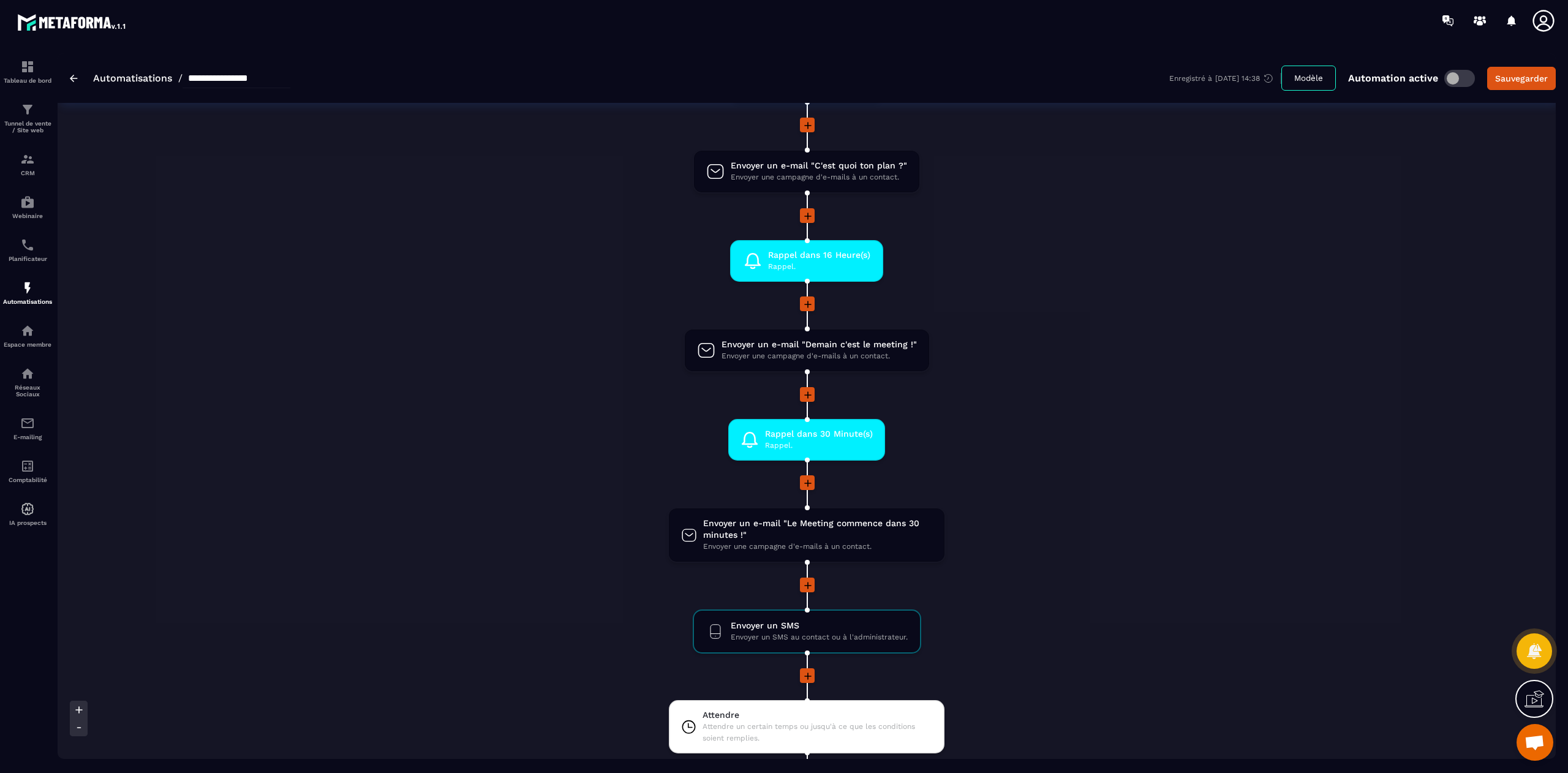
click at [1229, 395] on div "Démarrez cette automatisation lorsqu'une de ces actions se produit Ajouter à un…" at bounding box center [806, 744] width 1498 height 2574
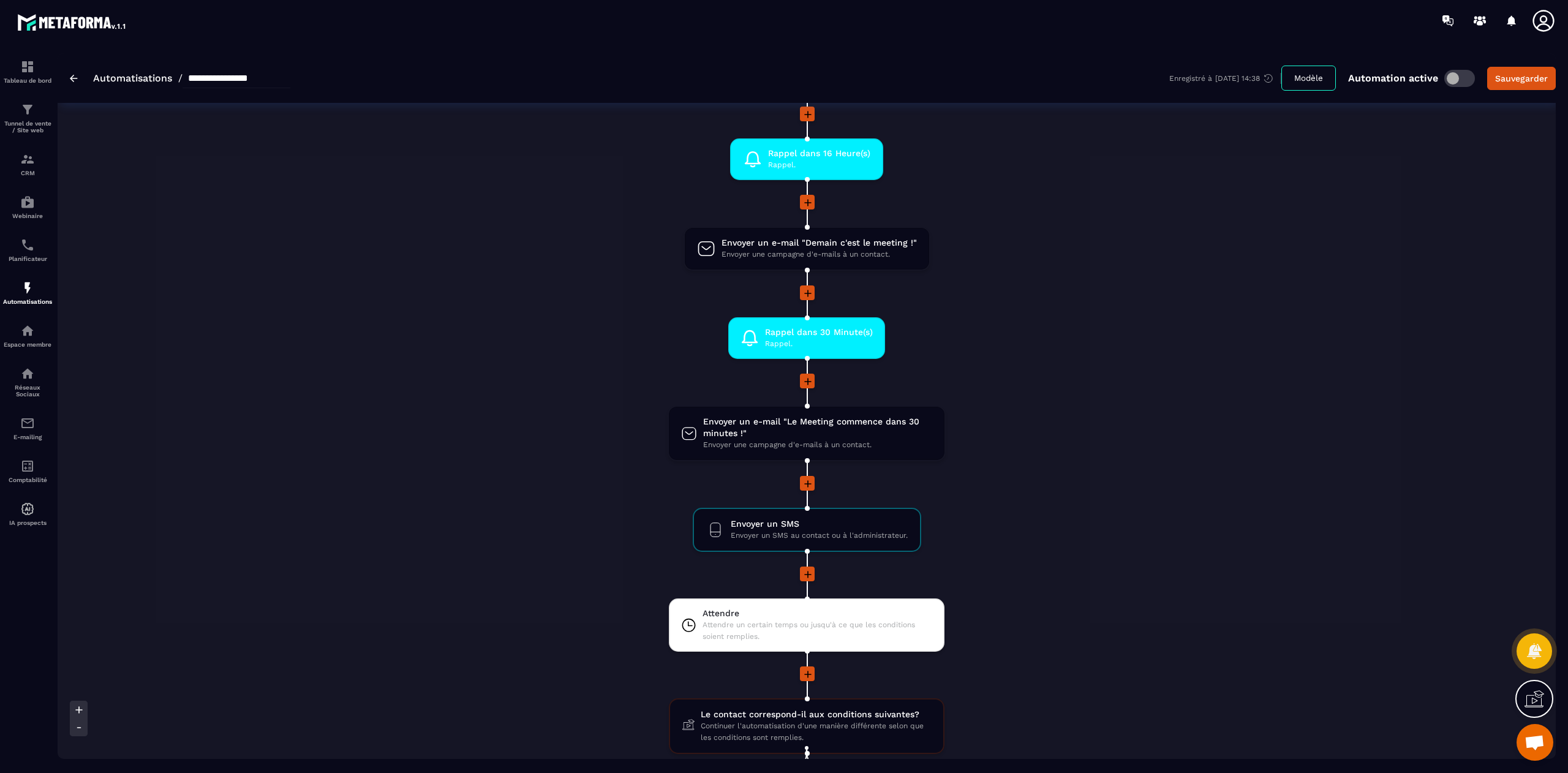
scroll to position [777, 0]
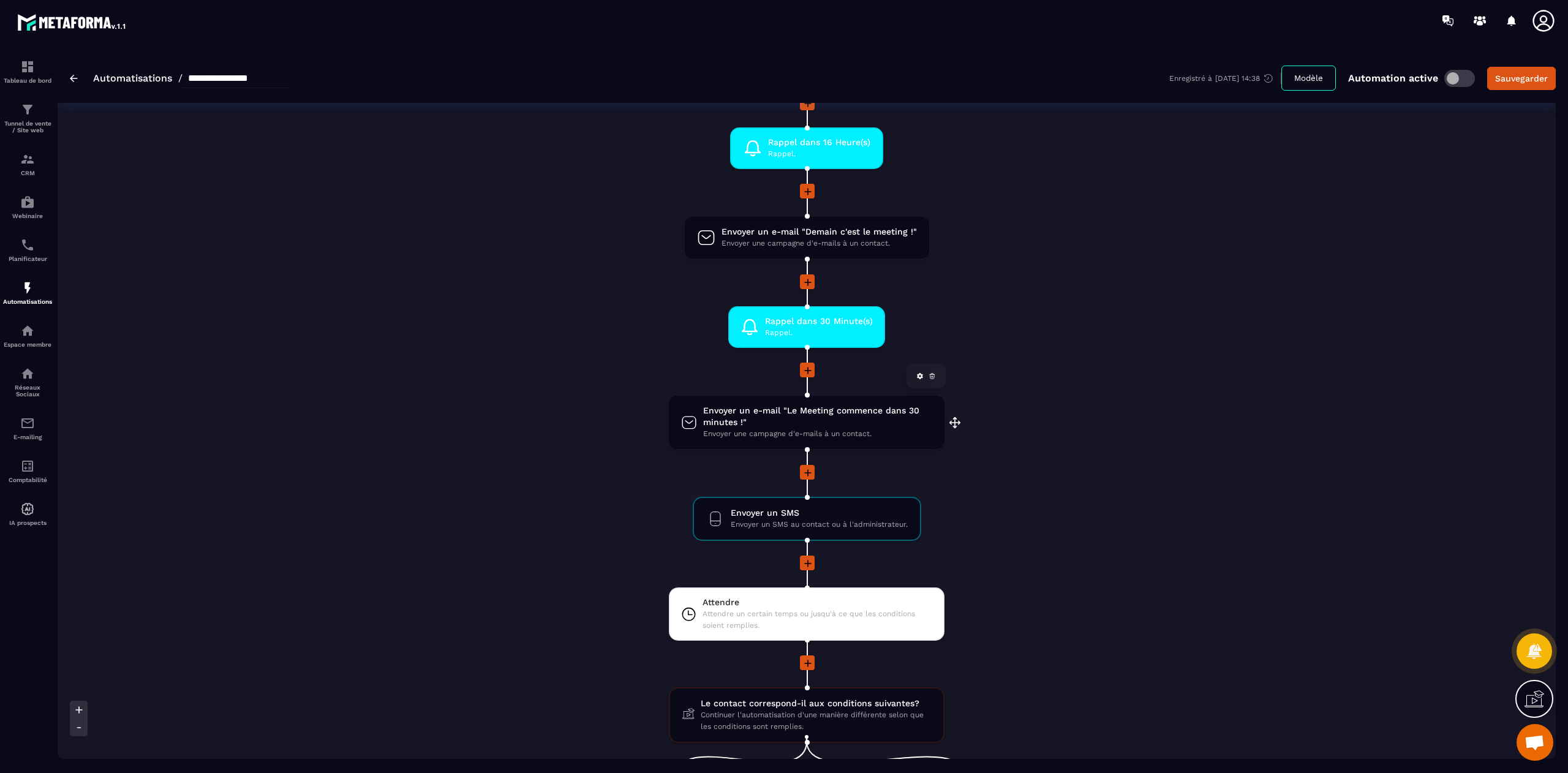
click at [817, 418] on span "Envoyer un e-mail "Le Meeting commence dans 30 minutes !"" at bounding box center [817, 416] width 229 height 23
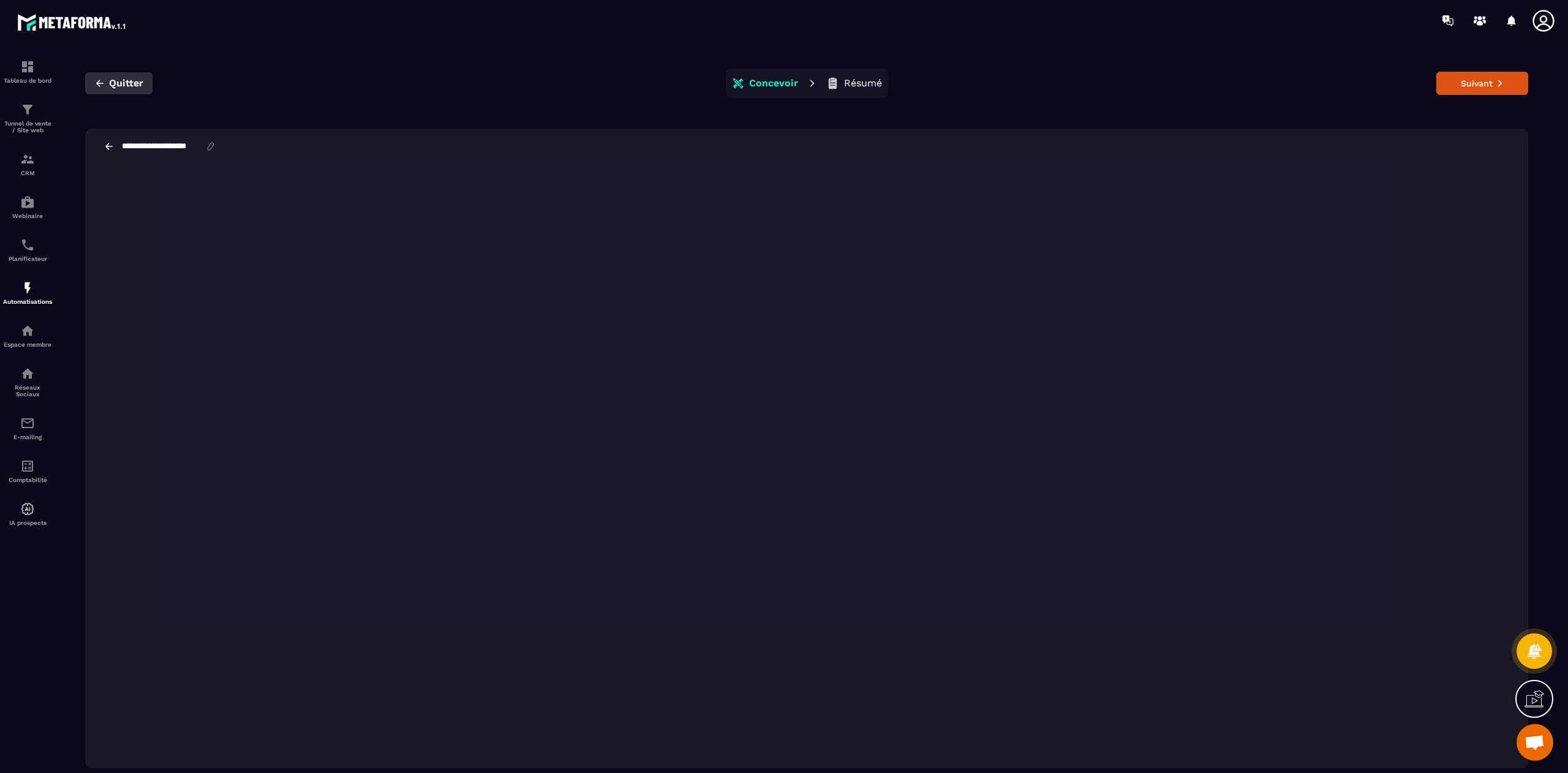
click at [124, 83] on span "Quitter" at bounding box center [127, 83] width 35 height 12
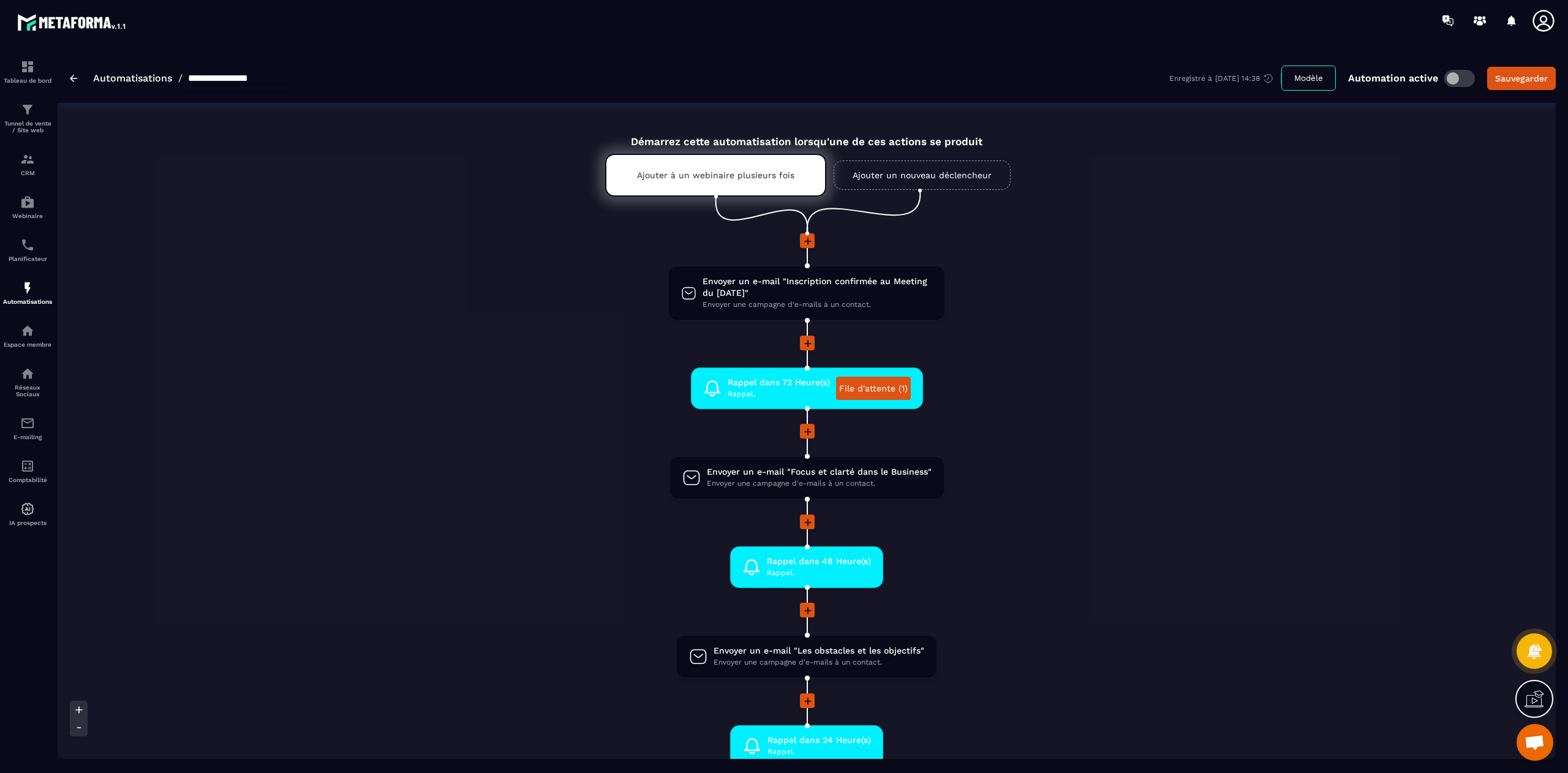
click at [73, 80] on img at bounding box center [73, 78] width 8 height 7
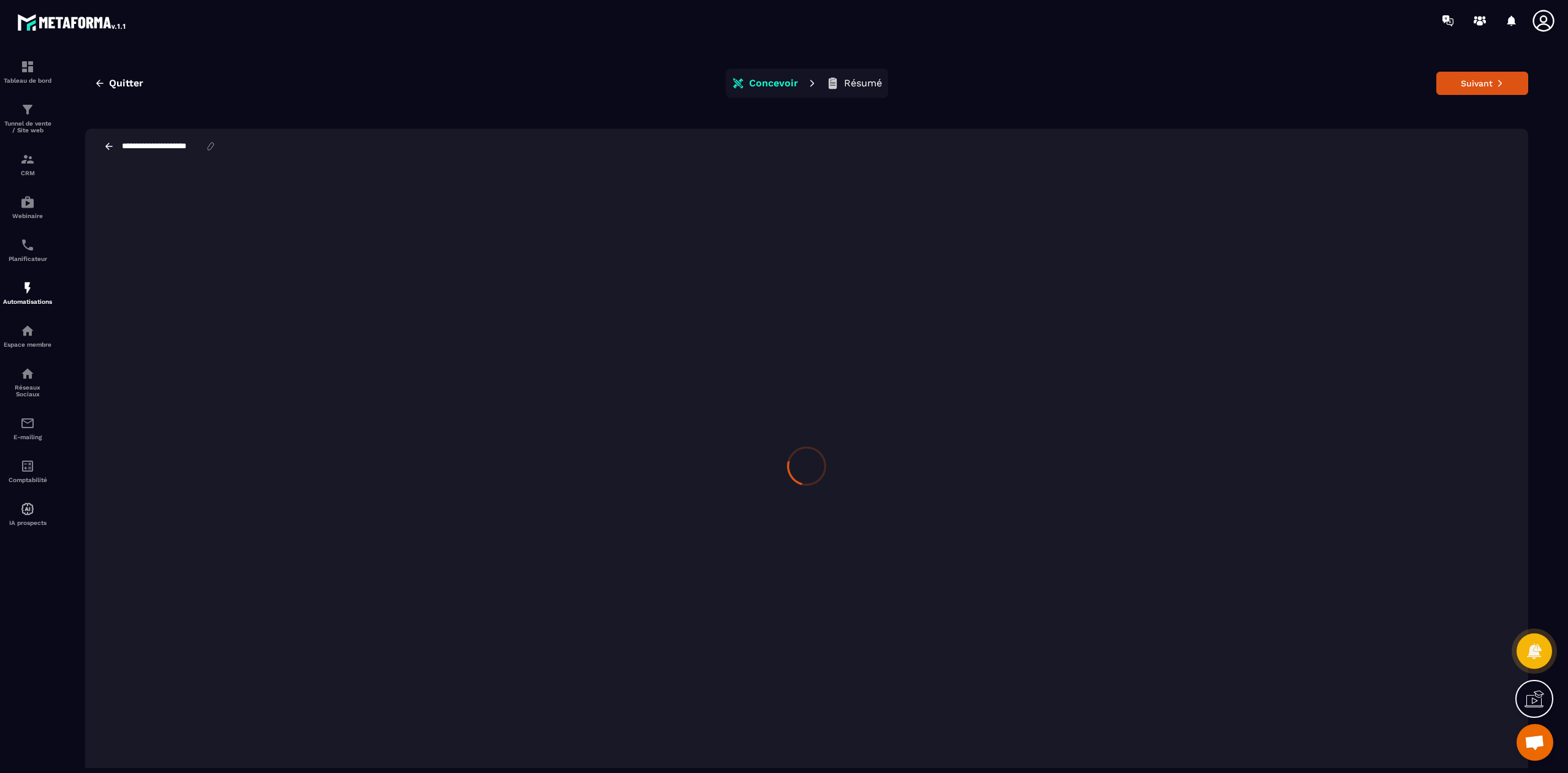
click at [0, 0] on img at bounding box center [0, 0] width 0 height 0
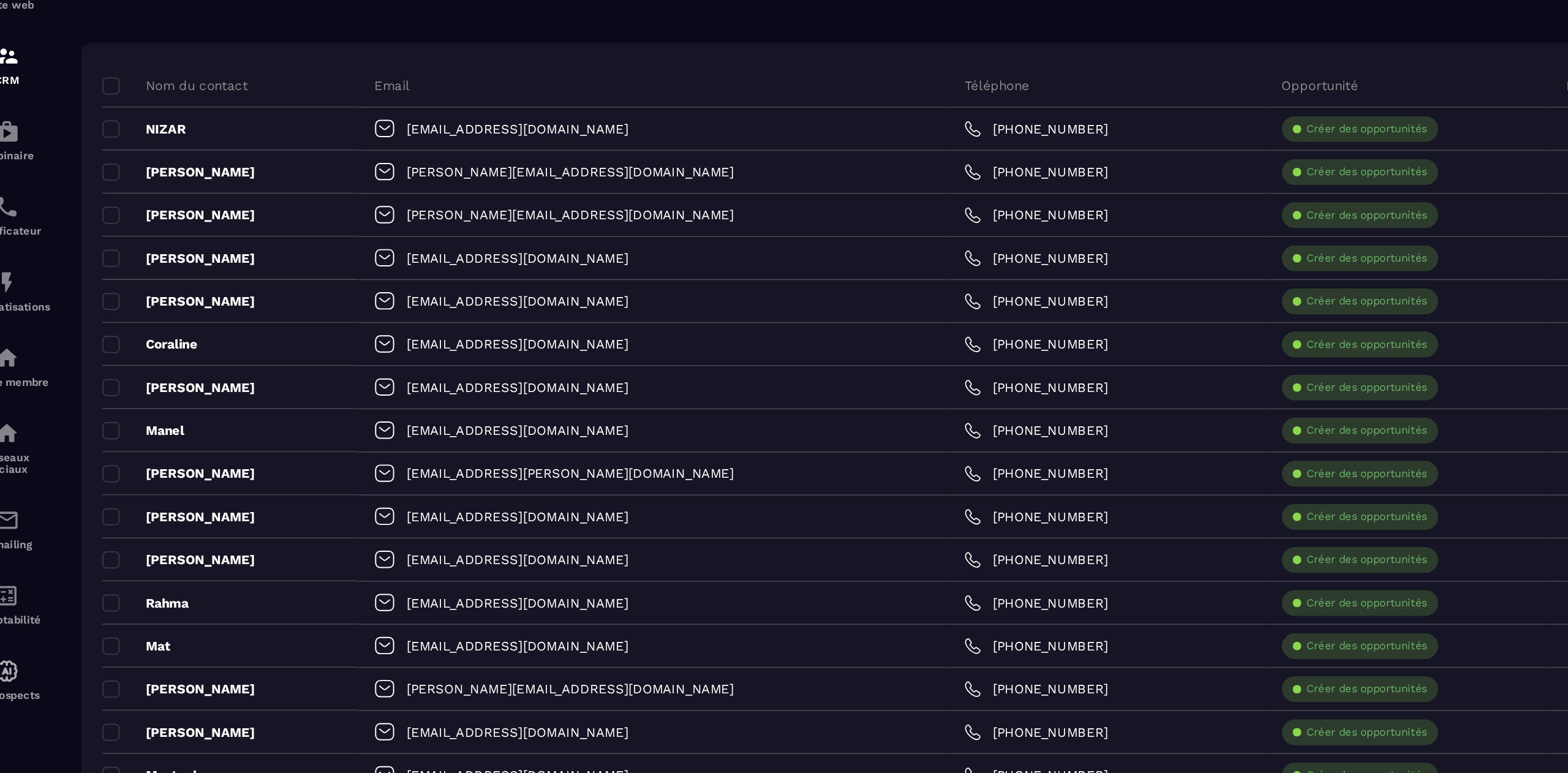
scroll to position [9415, 0]
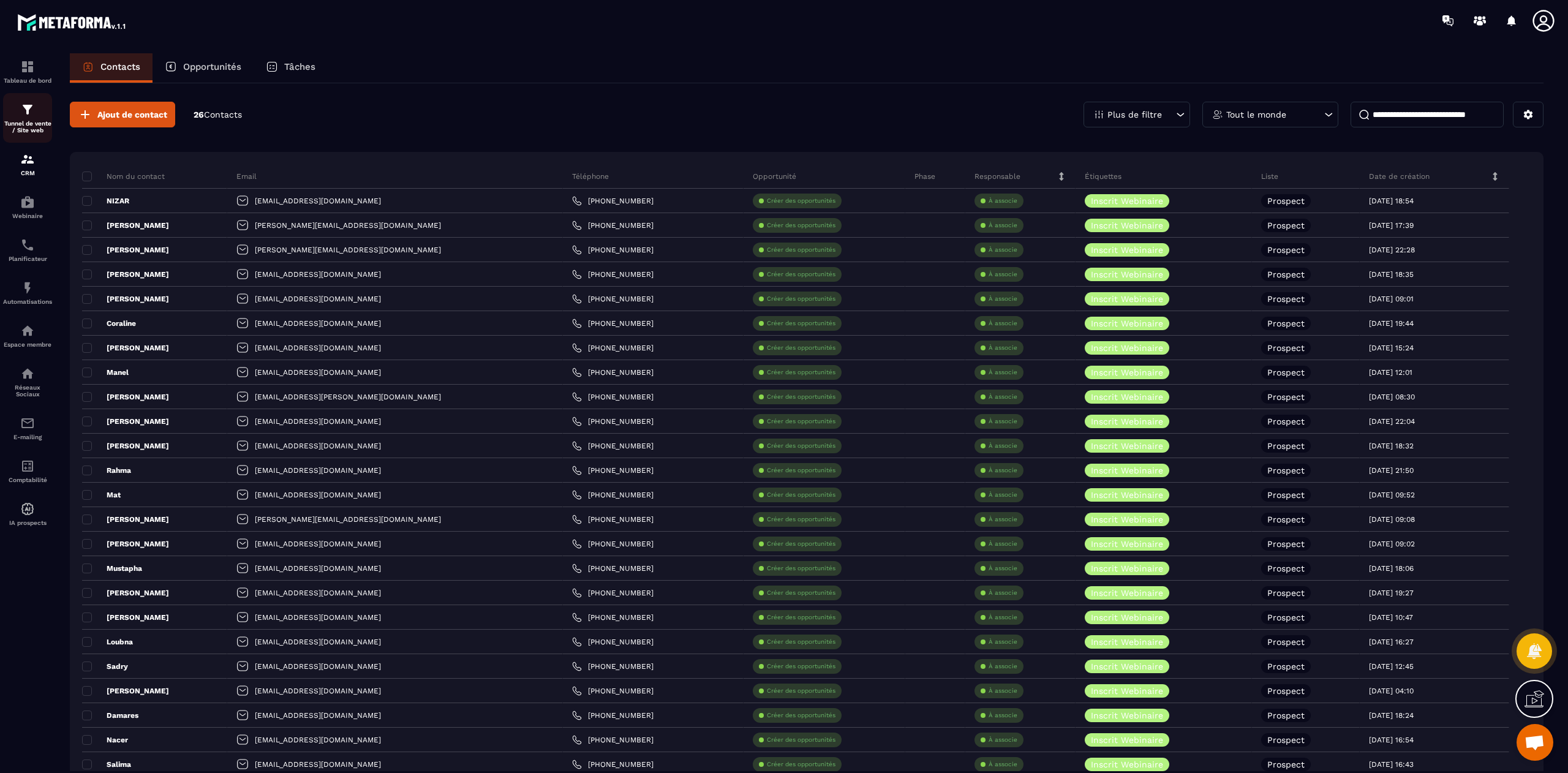
click at [32, 126] on p "Tunnel de vente / Site web" at bounding box center [27, 127] width 49 height 14
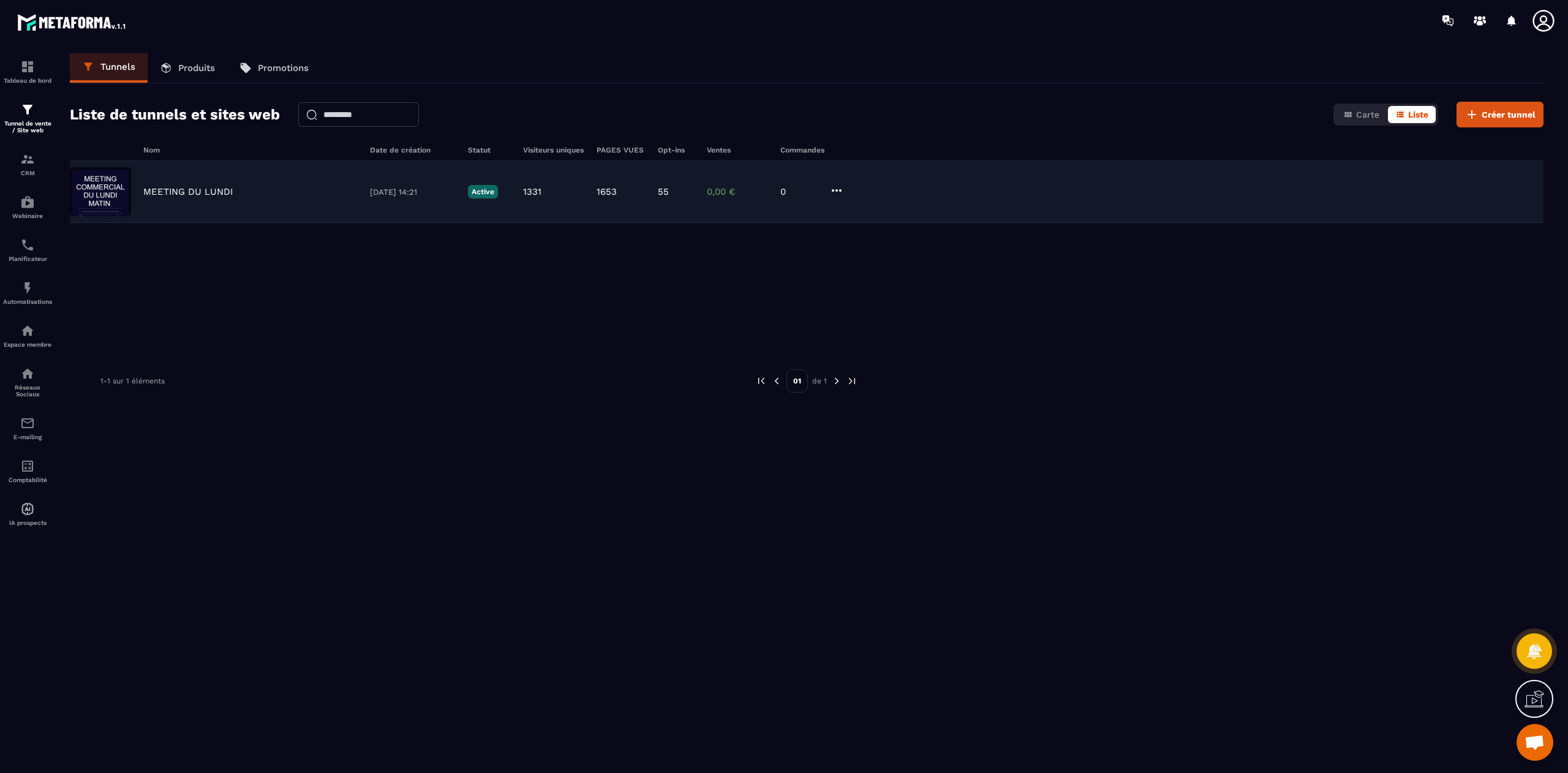
click at [178, 211] on div "MEETING DU [DATE] 14:21 Active 1331 1653 55 0,00 € 0" at bounding box center [806, 192] width 1473 height 62
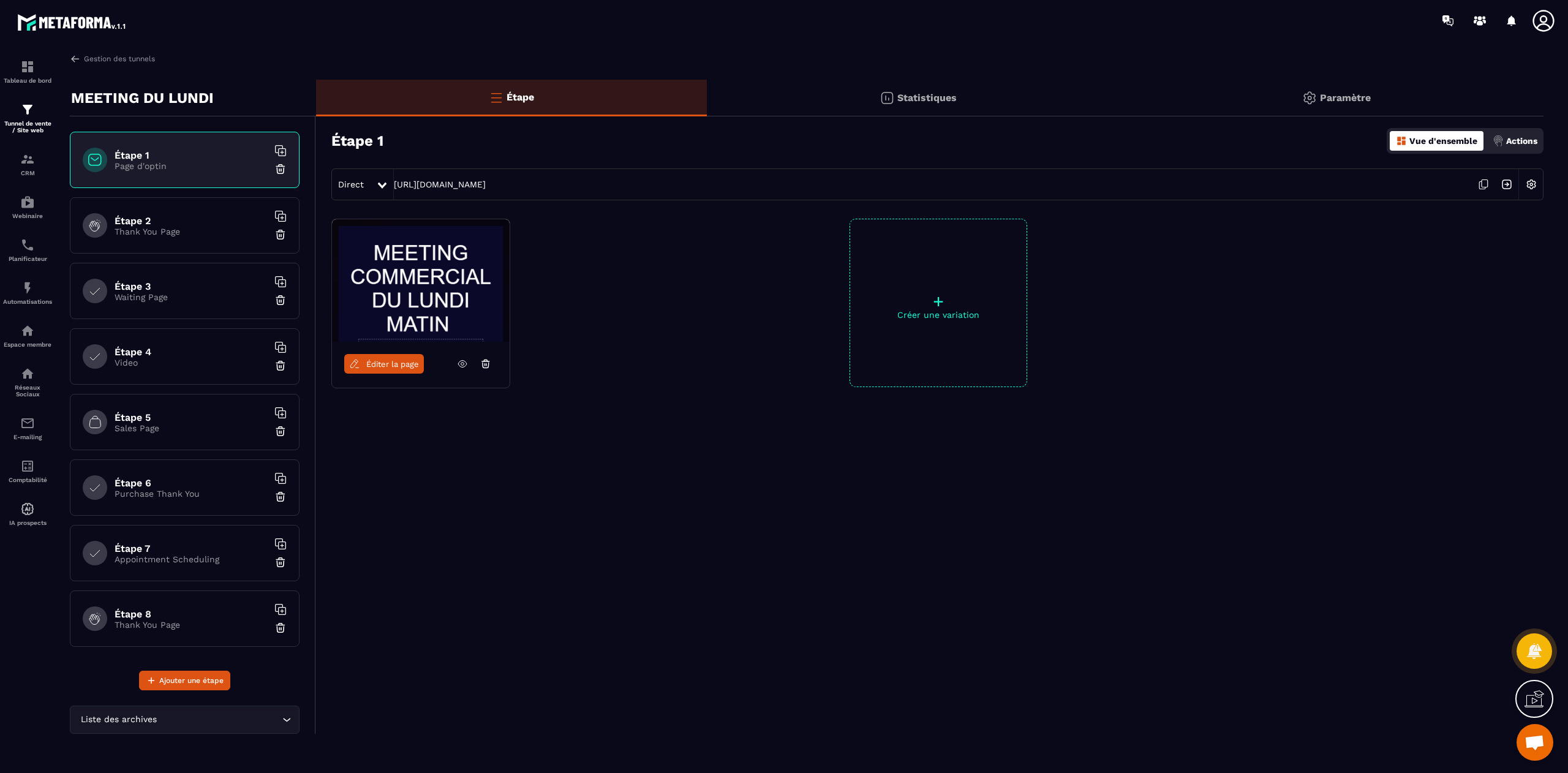
click at [122, 228] on p "Thank You Page" at bounding box center [191, 232] width 153 height 10
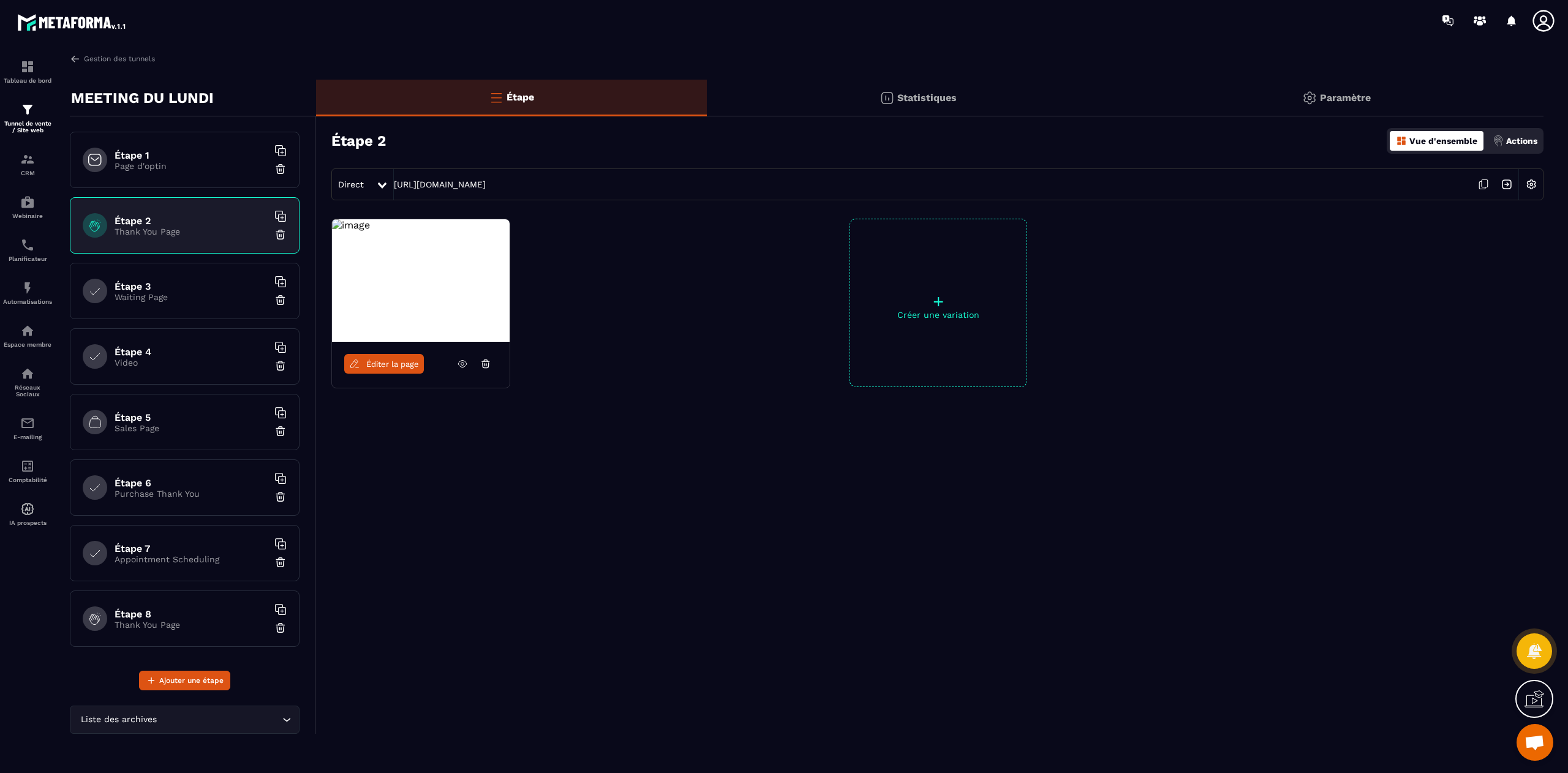
click at [370, 231] on img at bounding box center [351, 225] width 38 height 12
click at [381, 367] on span "Éditer la page" at bounding box center [392, 364] width 52 height 9
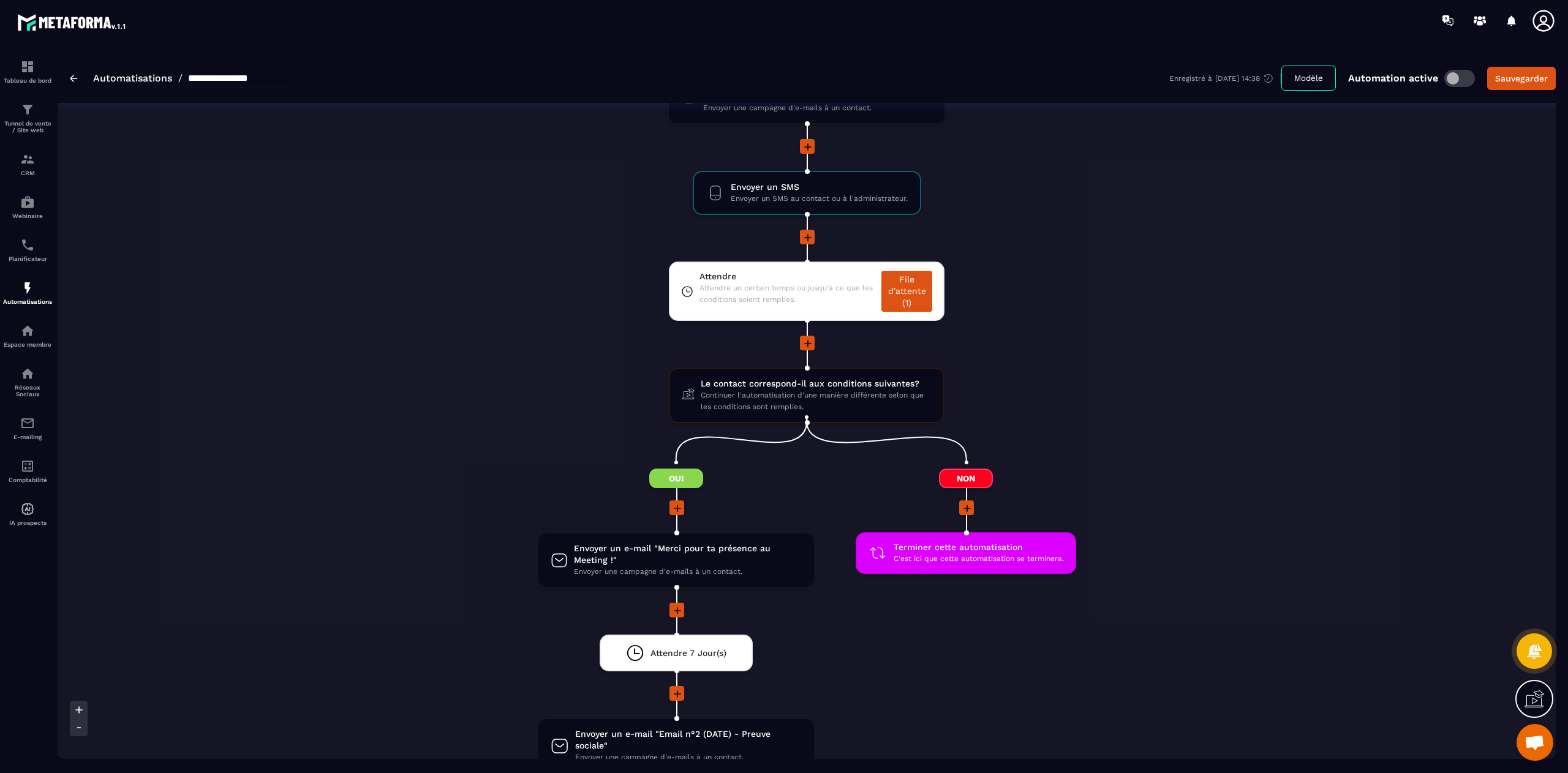
scroll to position [1104, 0]
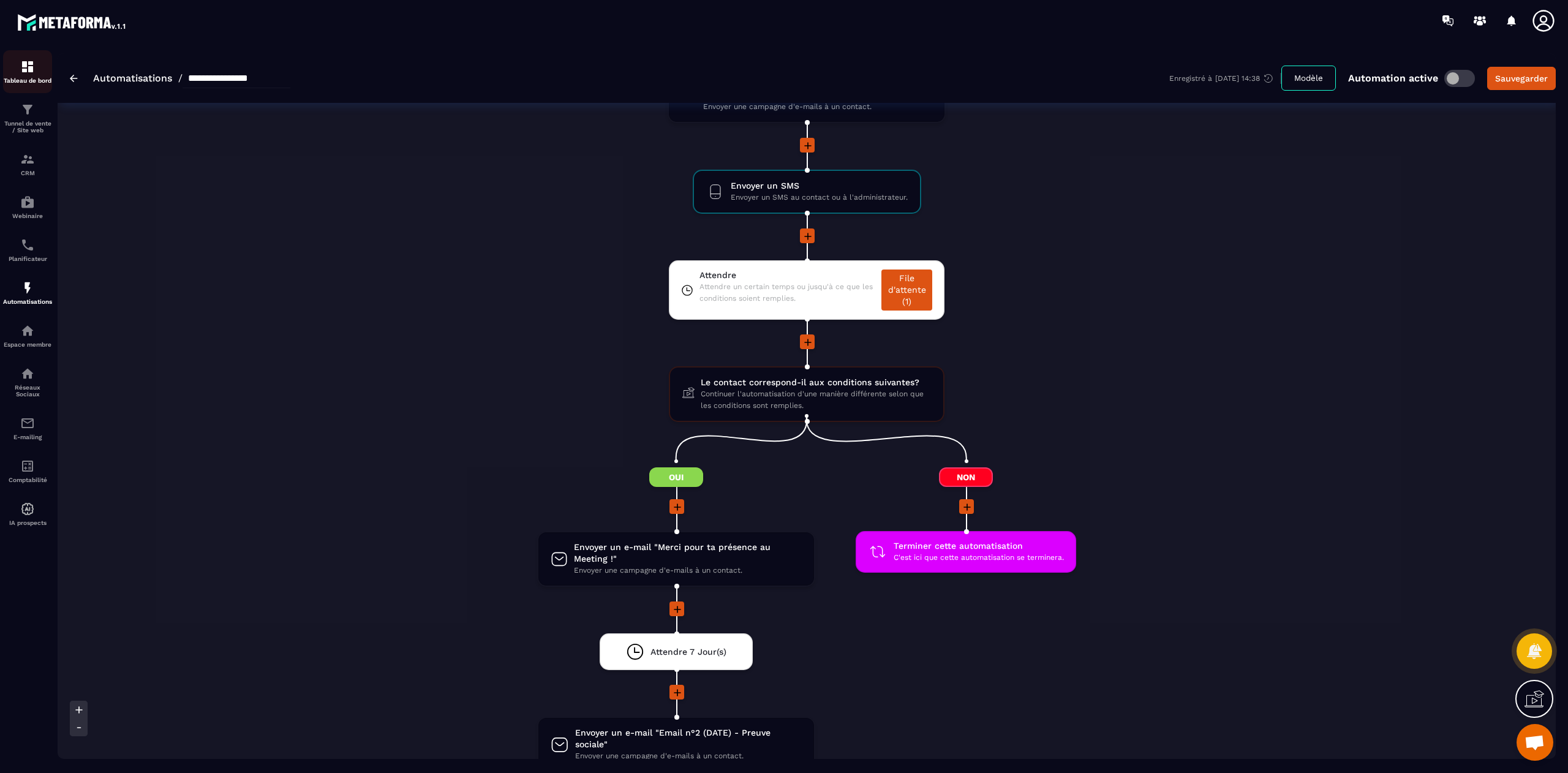
click at [29, 77] on p "Tableau de bord" at bounding box center [27, 80] width 49 height 6
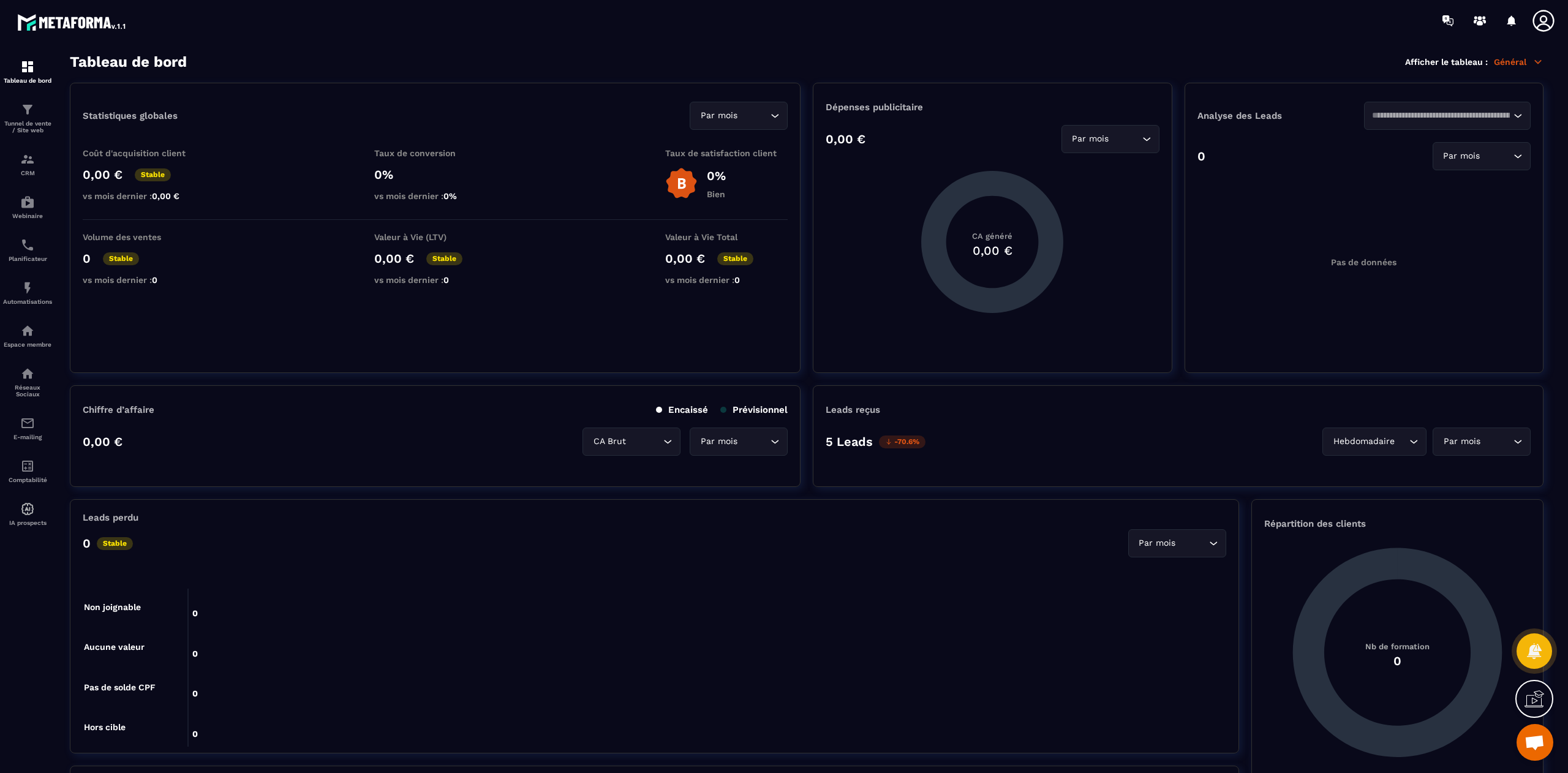
scroll to position [9415, 0]
